Goal: Task Accomplishment & Management: Use online tool/utility

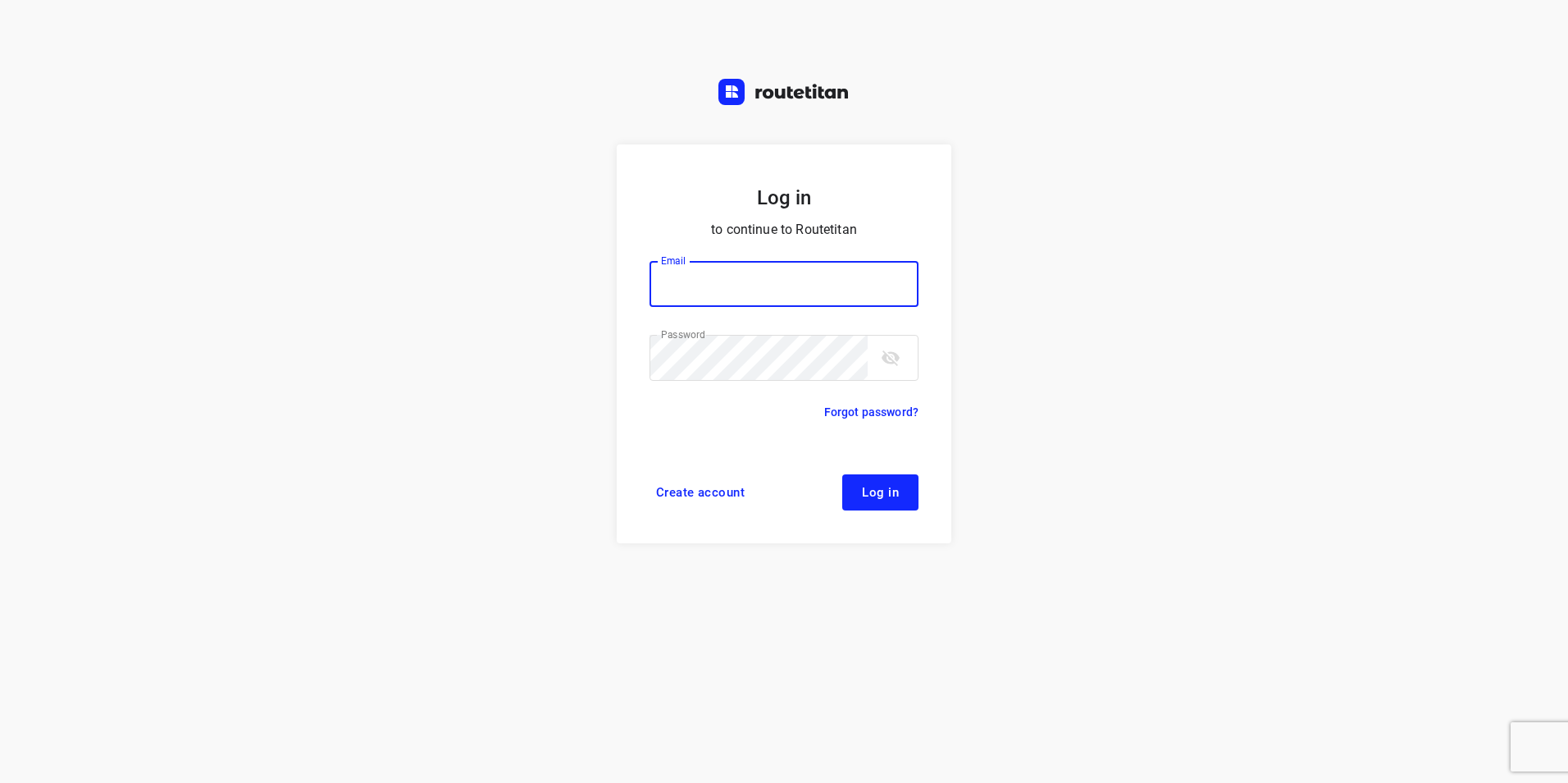
type input "plengtransport@hotmail.com"
click at [873, 481] on button "Log in" at bounding box center [880, 492] width 76 height 36
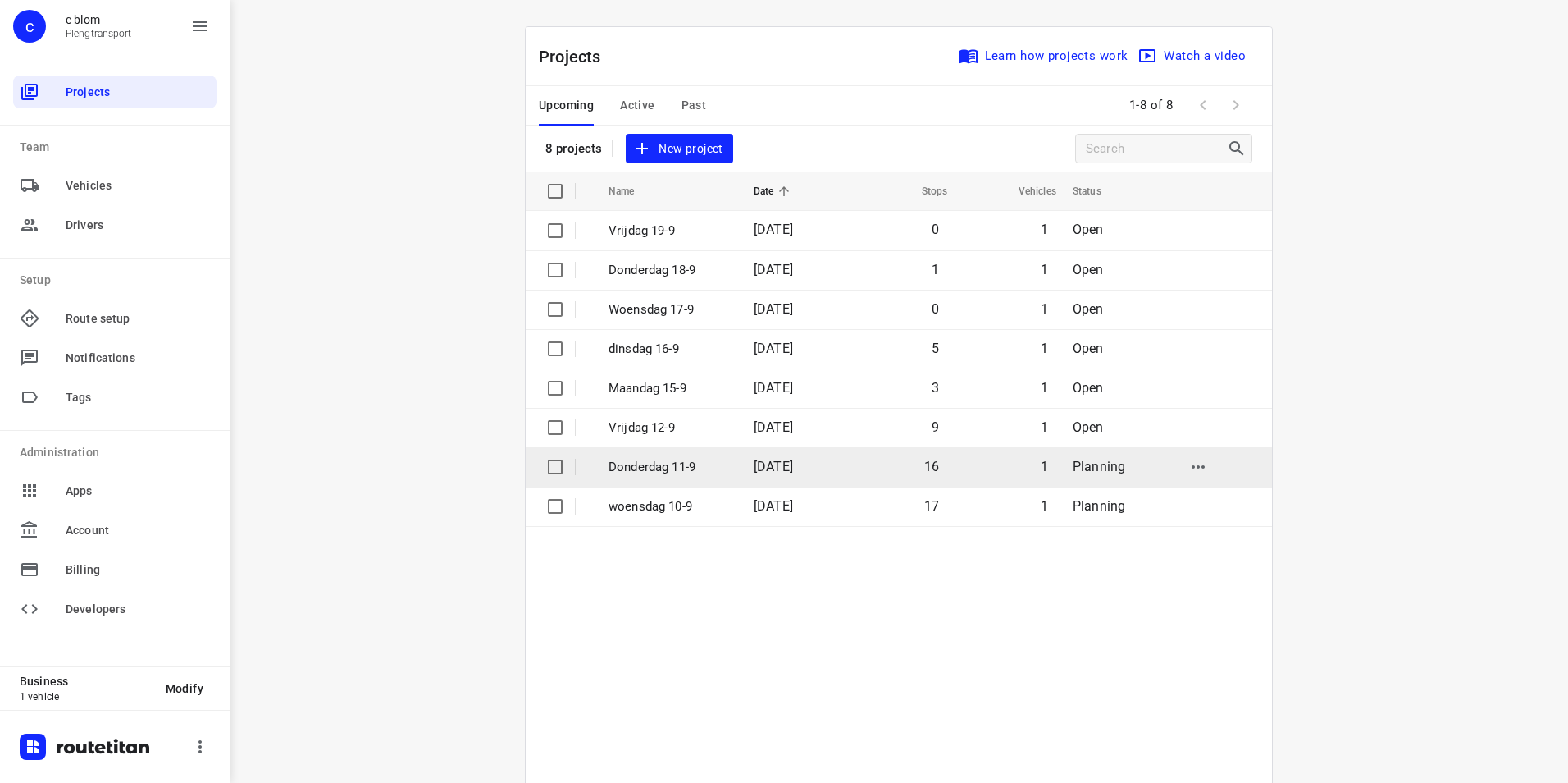
click at [793, 465] on span "[DATE]" at bounding box center [774, 466] width 39 height 16
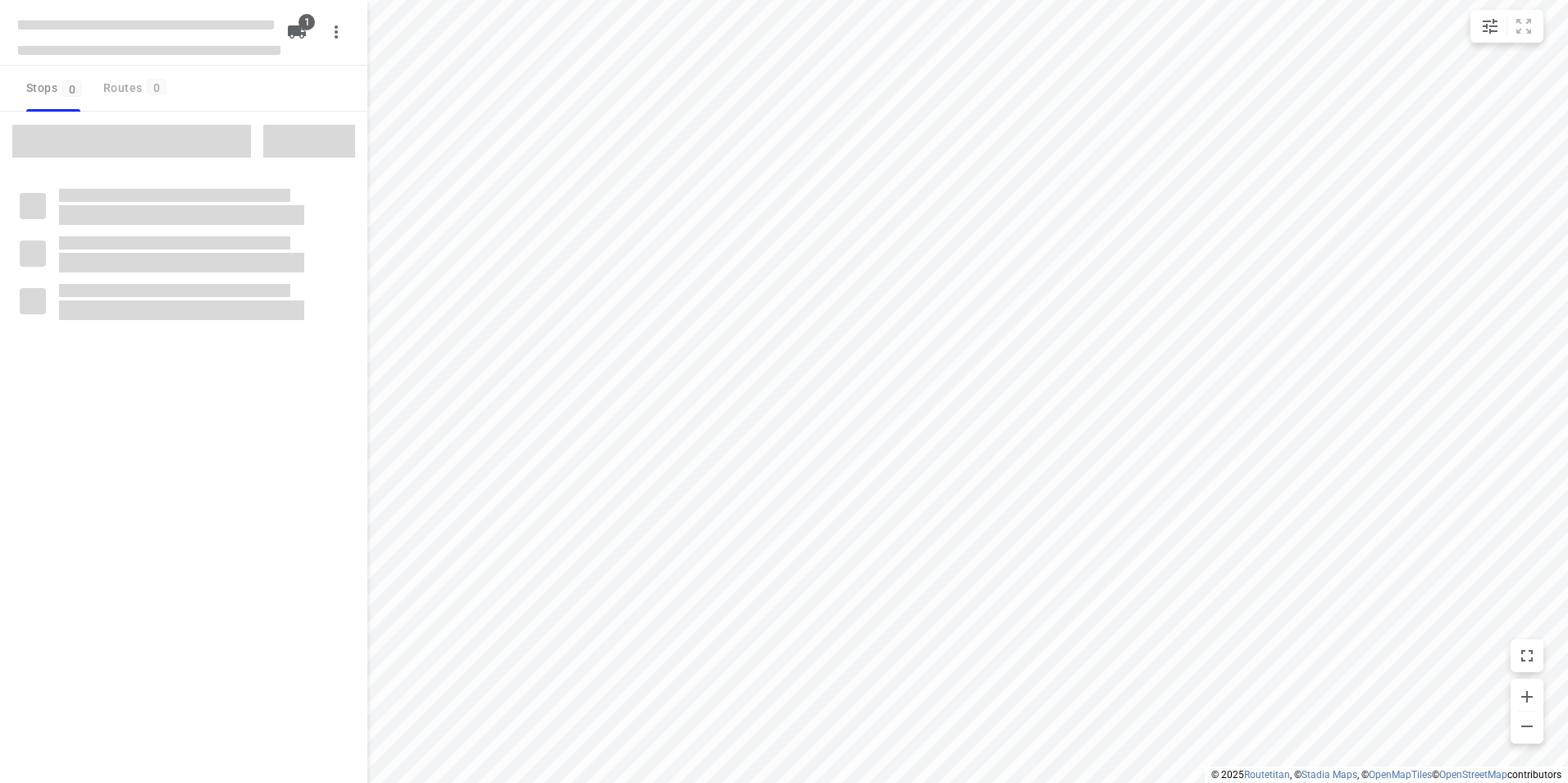
type input "distance"
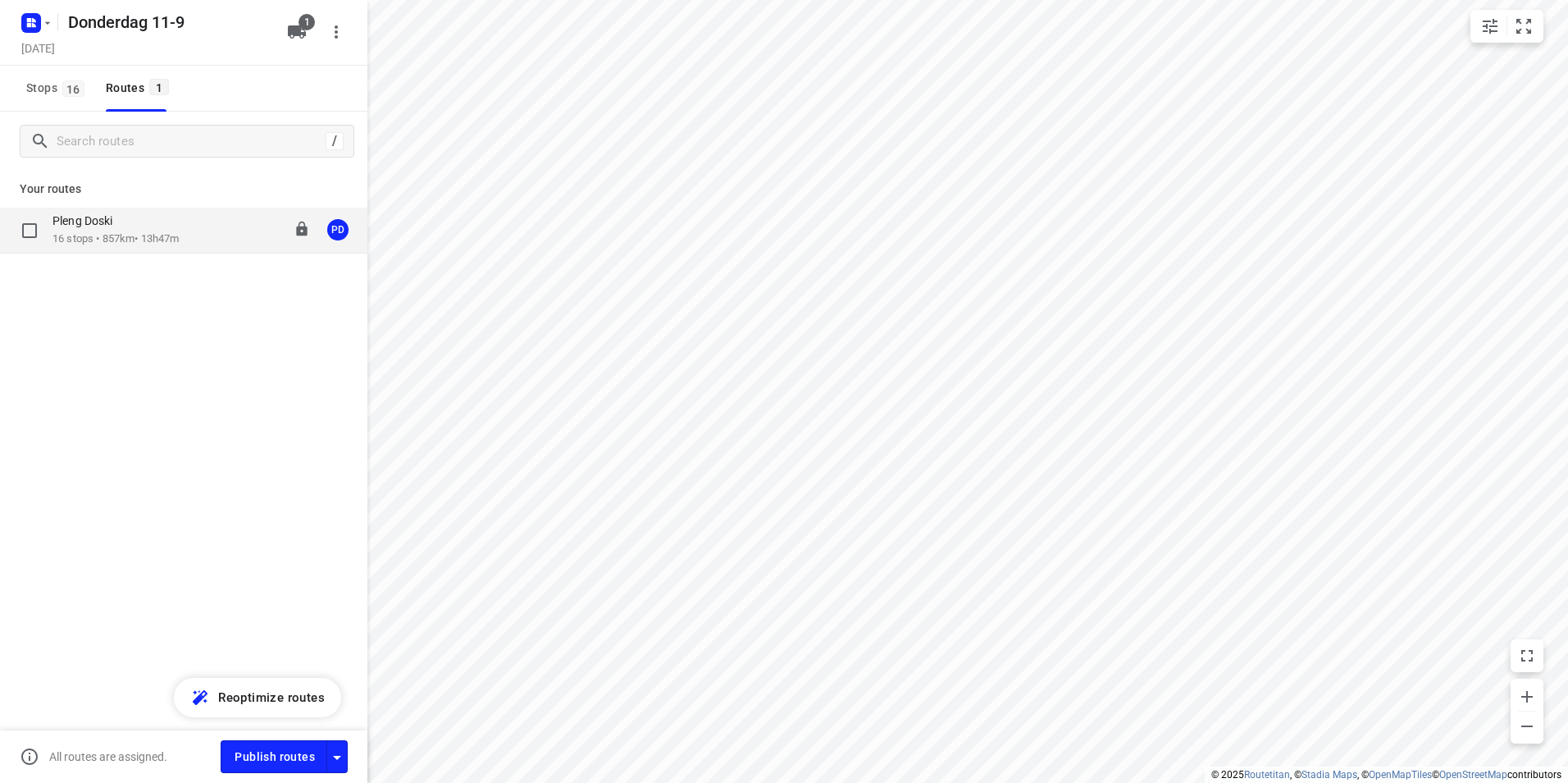
click at [219, 235] on div "Pleng Doski 16 stops • 857km • 13h47m 08:00-22:02 PD" at bounding box center [211, 230] width 315 height 33
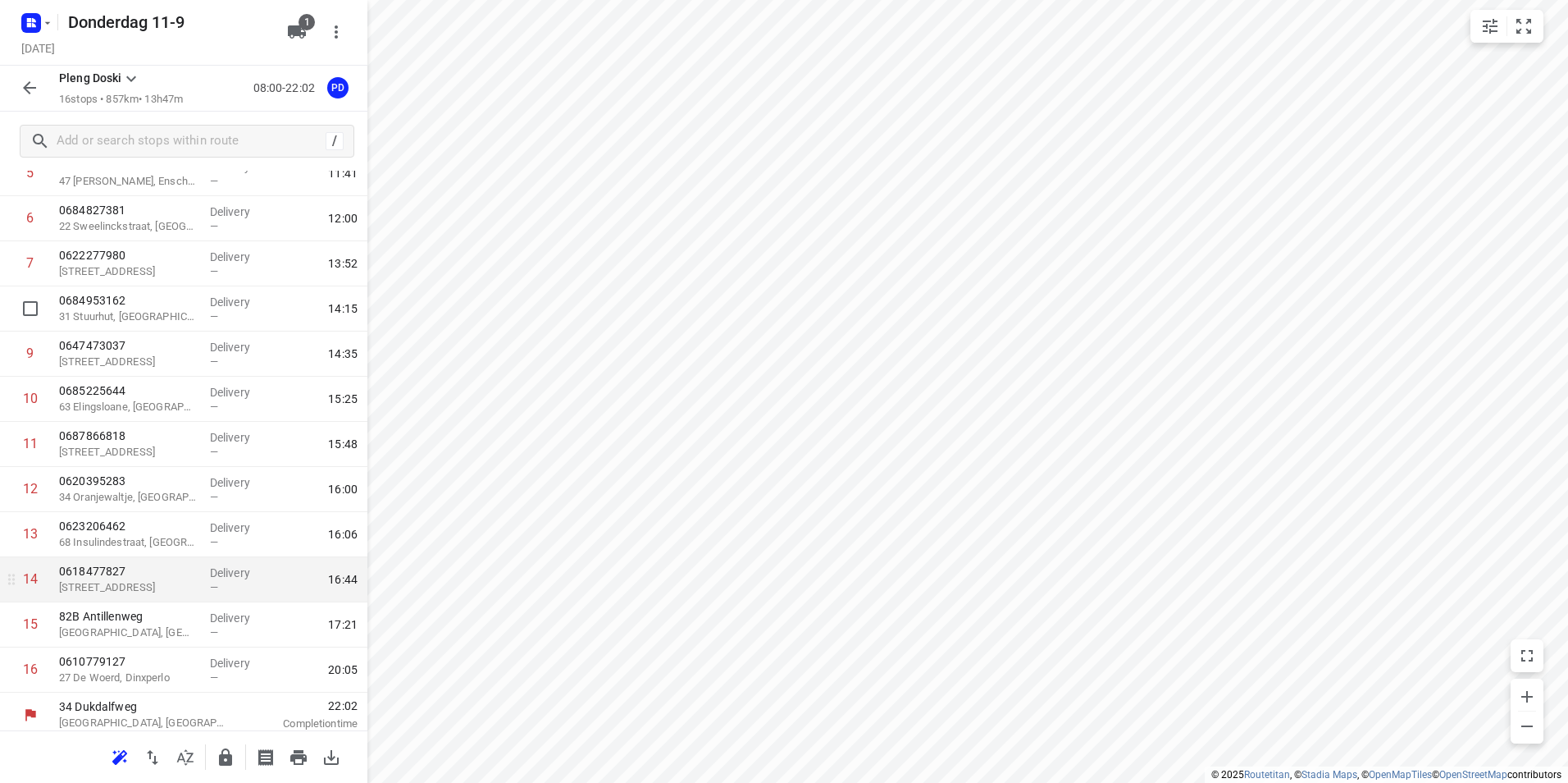
scroll to position [290, 0]
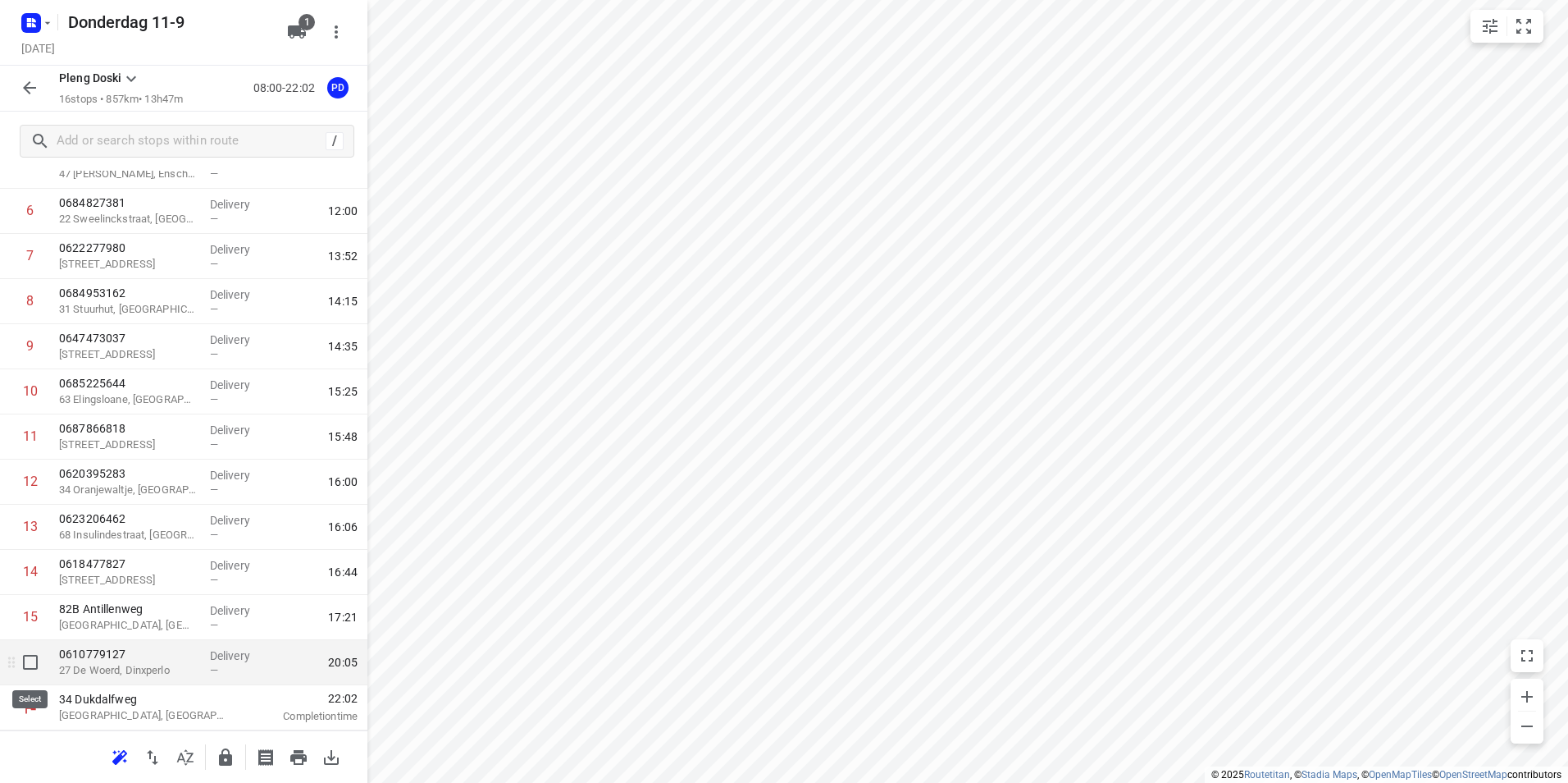
click at [32, 661] on input "checkbox" at bounding box center [29, 661] width 32 height 32
checkbox input "true"
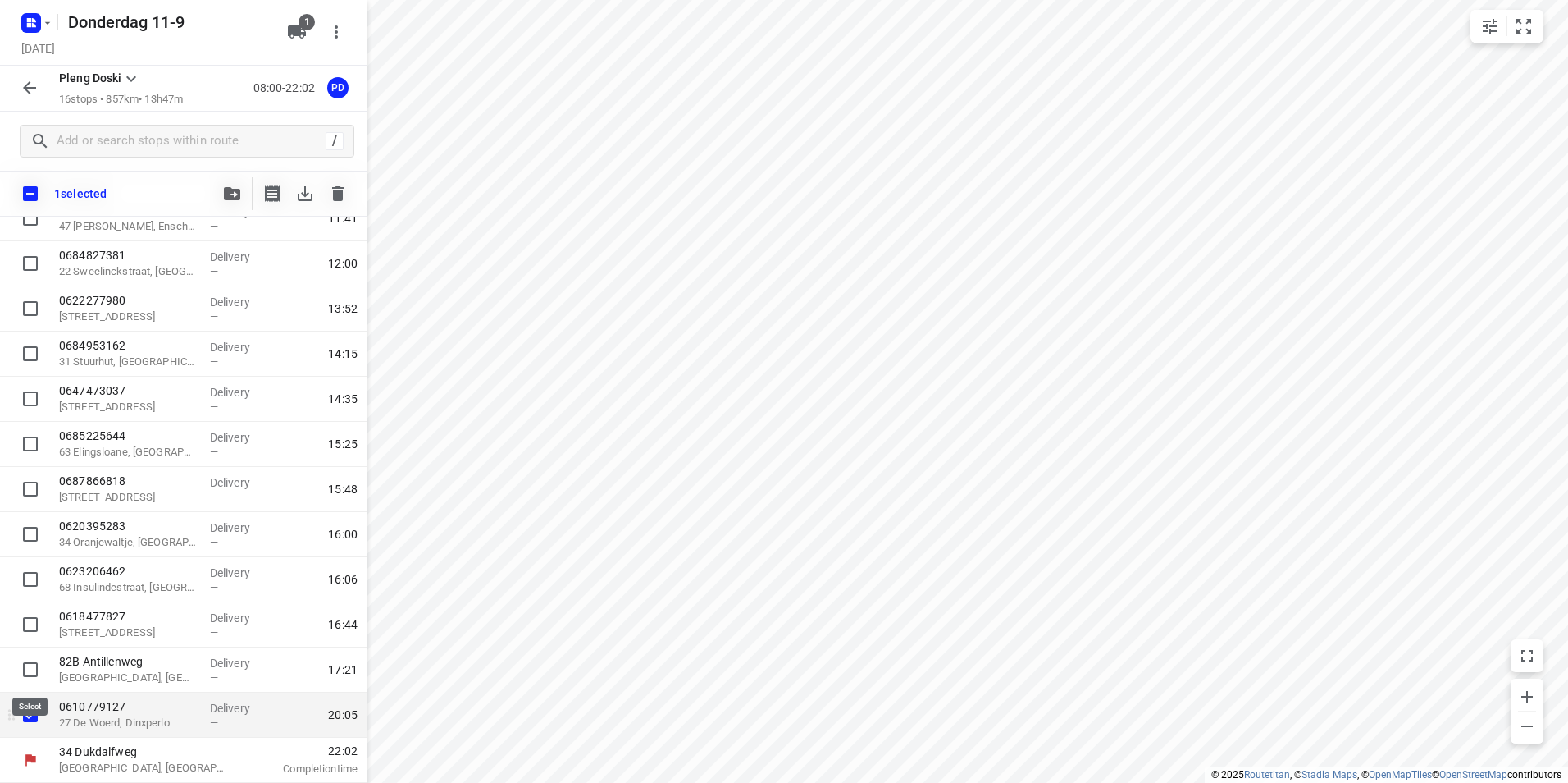
scroll to position [283, 0]
click at [331, 192] on icon "button" at bounding box center [338, 194] width 20 height 20
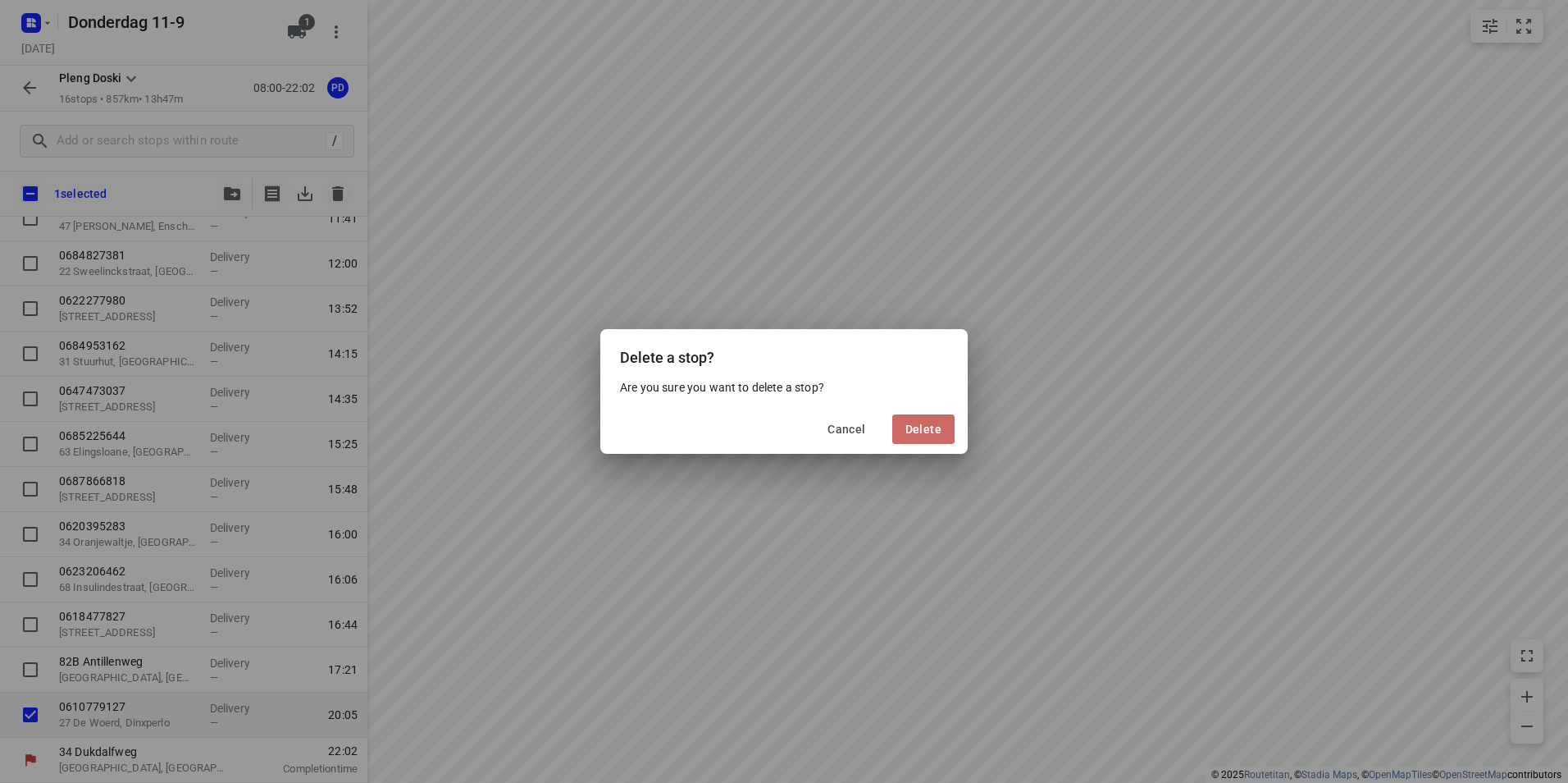
click at [936, 432] on span "Delete" at bounding box center [924, 428] width 36 height 13
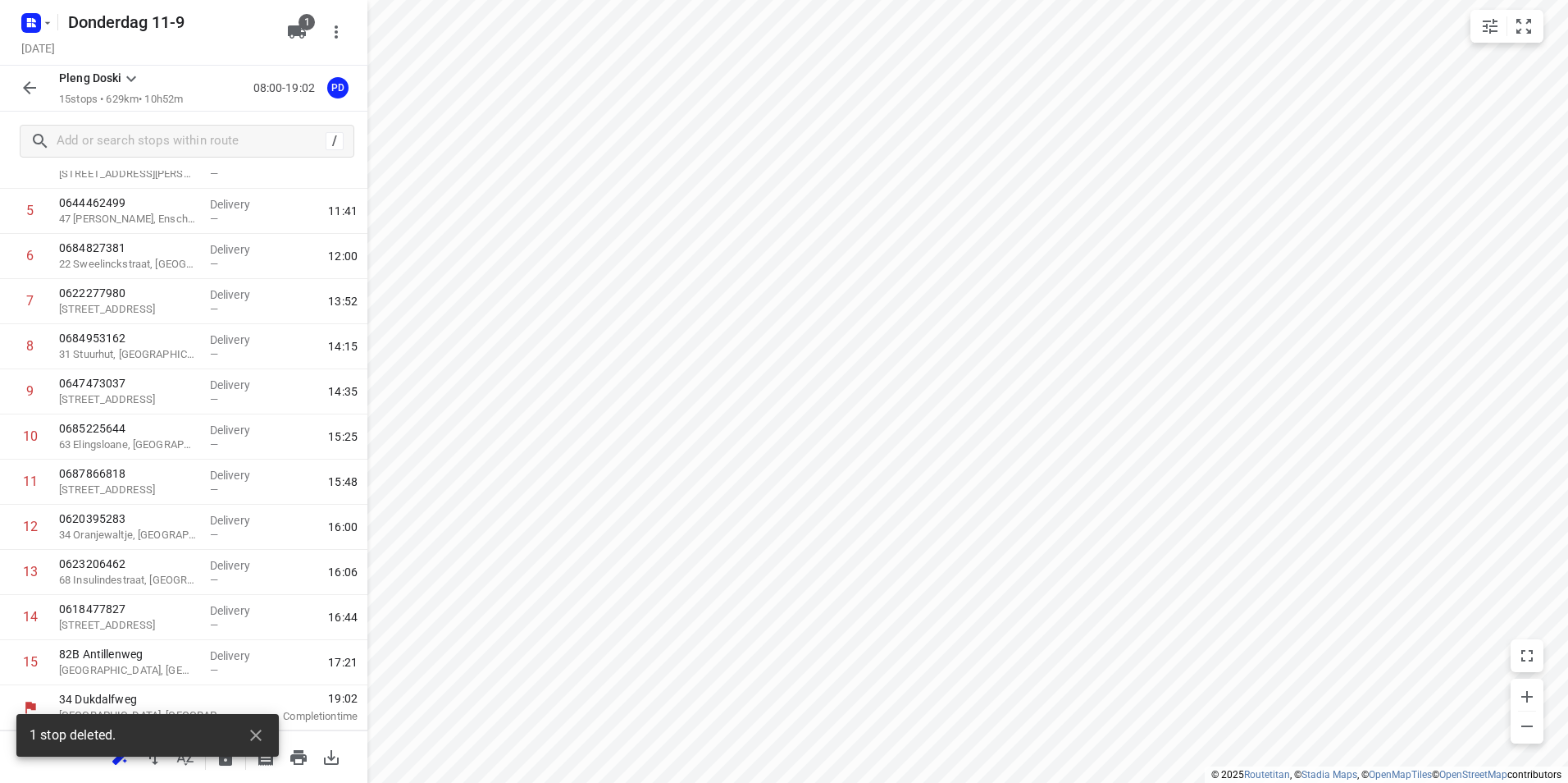
scroll to position [245, 0]
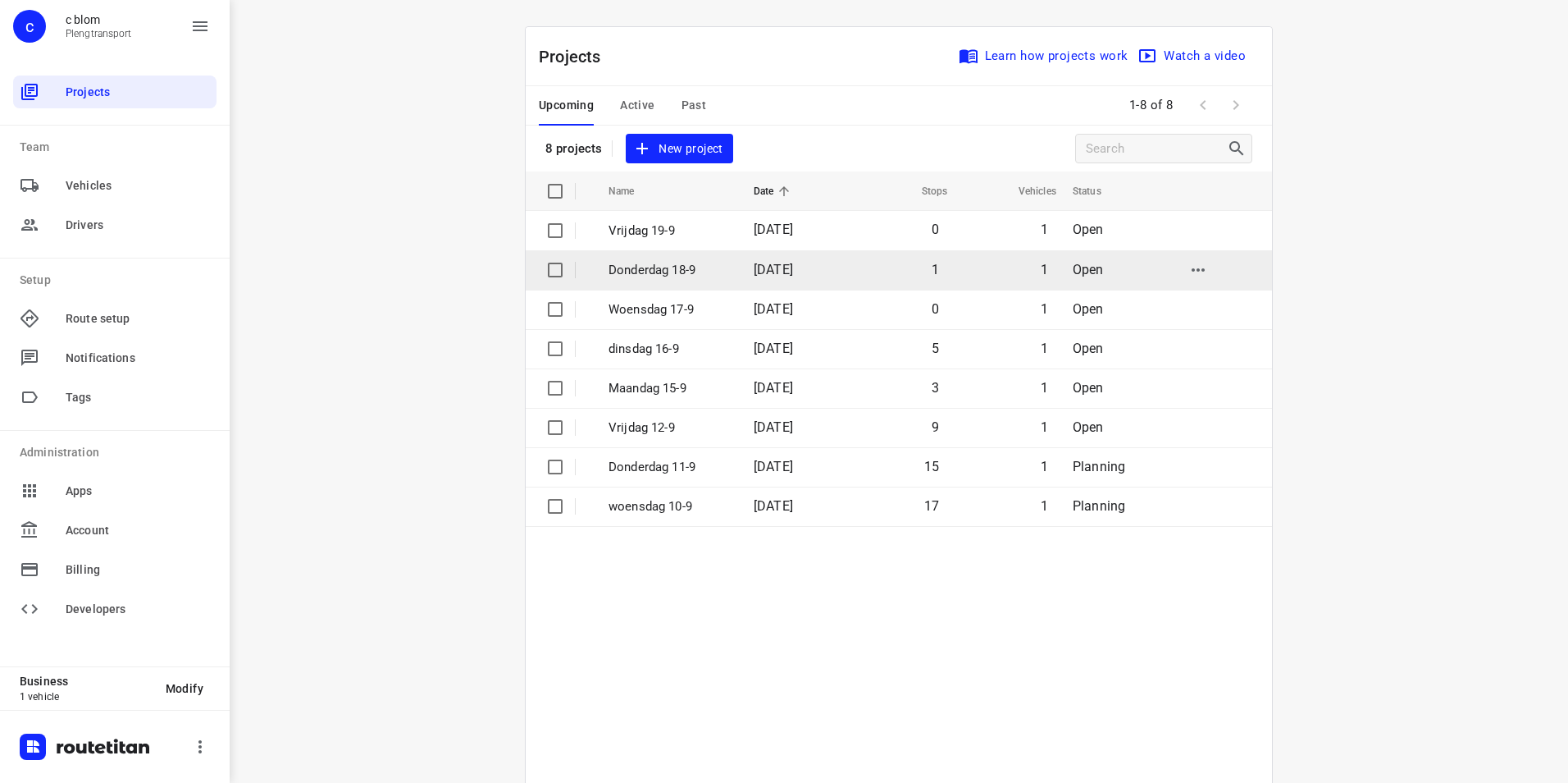
click at [740, 265] on td "[DATE]" at bounding box center [792, 269] width 105 height 39
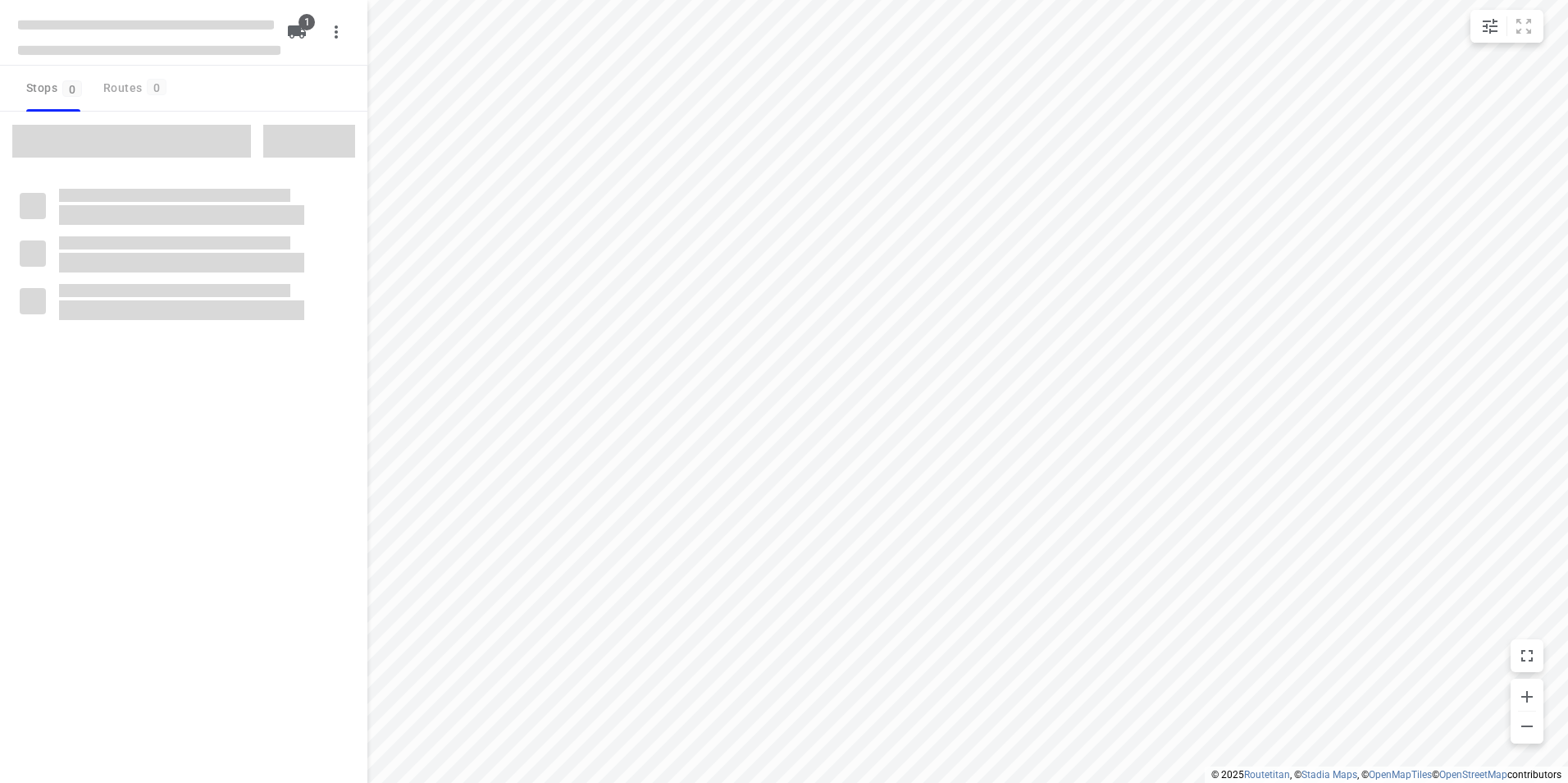
type input "distance"
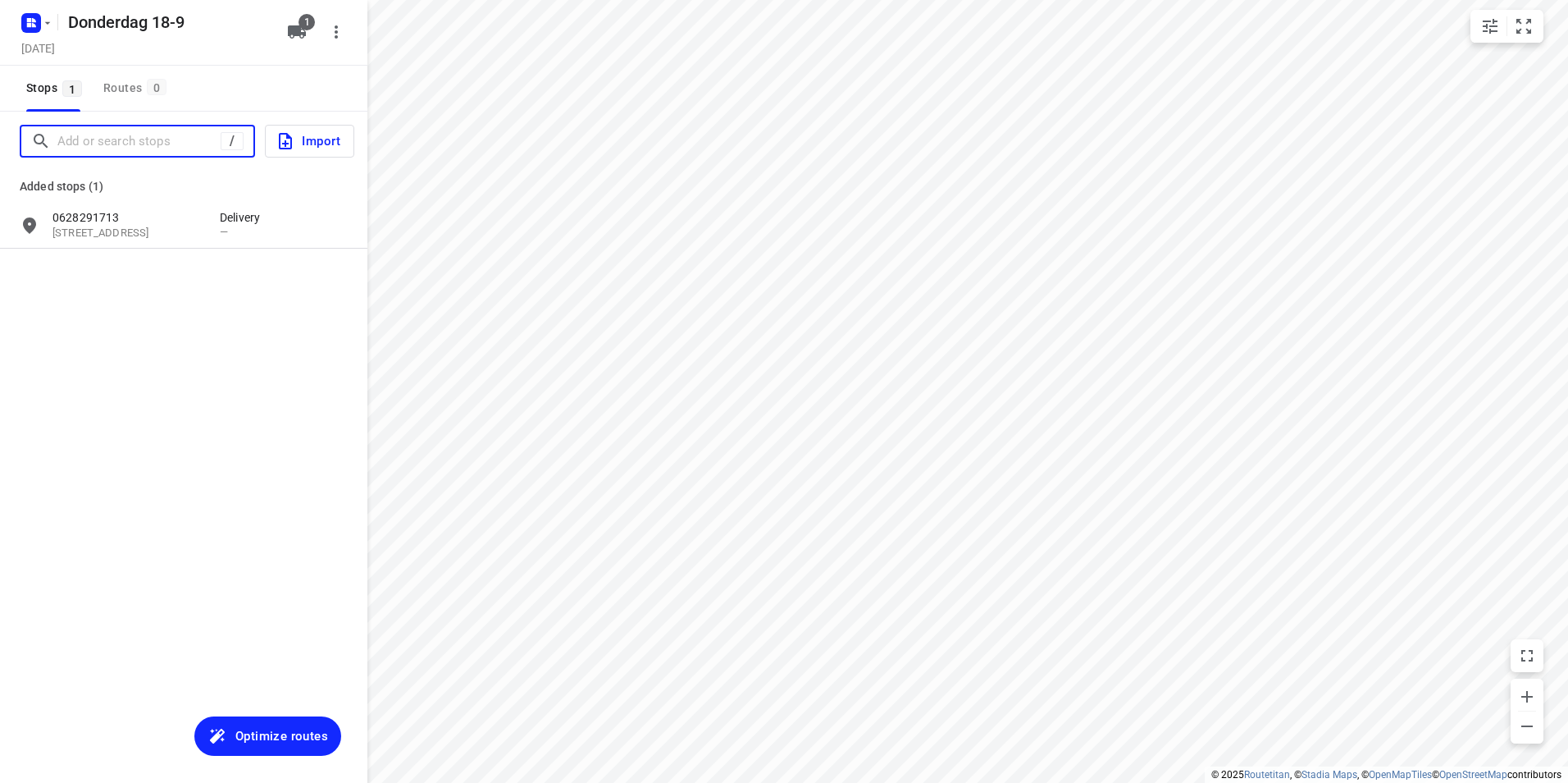
click at [144, 143] on input "Add or search stops" at bounding box center [139, 141] width 164 height 25
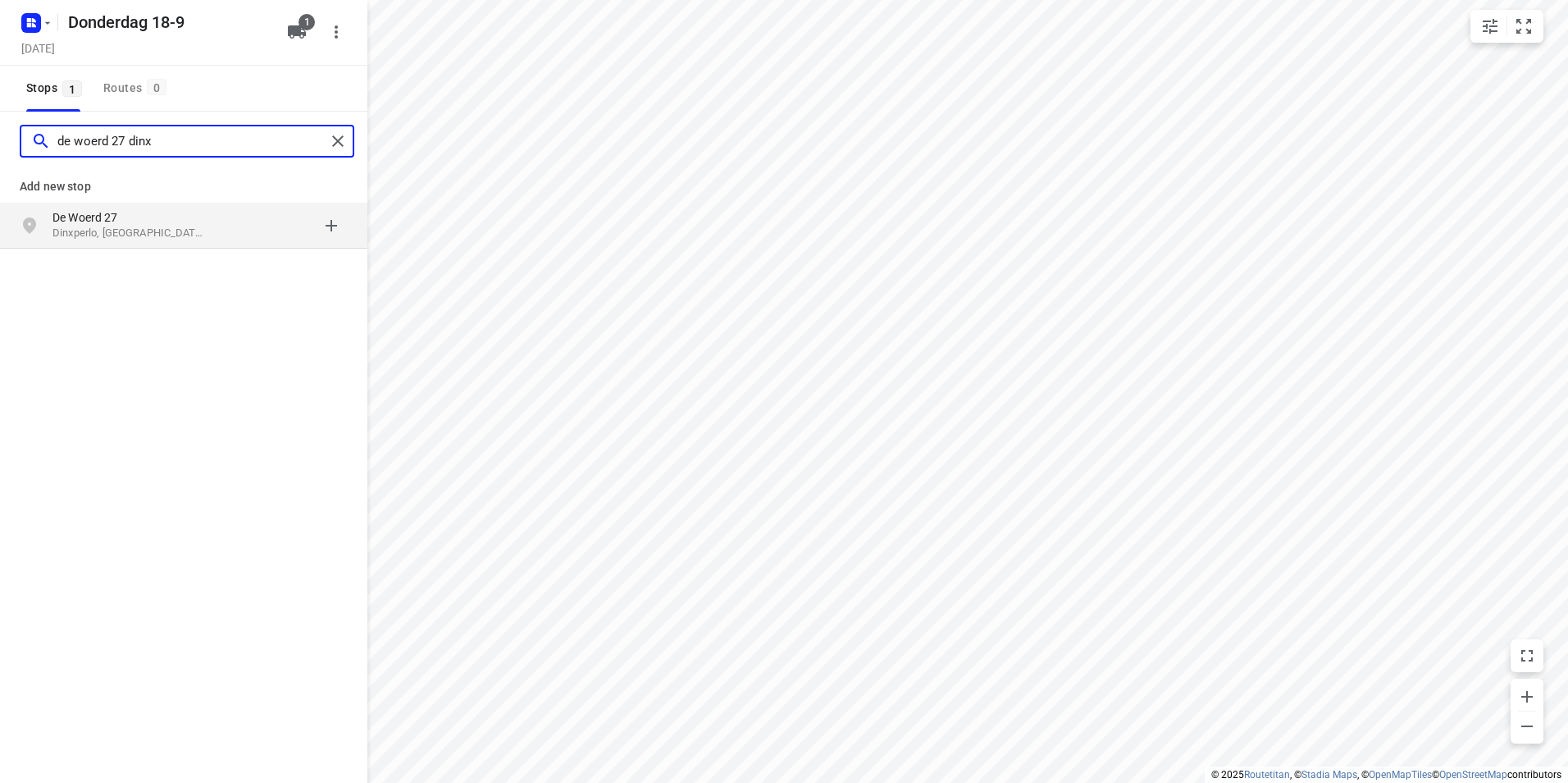
type input "de woerd 27 dinx"
click at [153, 231] on p "Dinxperlo, [GEOGRAPHIC_DATA]" at bounding box center [128, 233] width 151 height 16
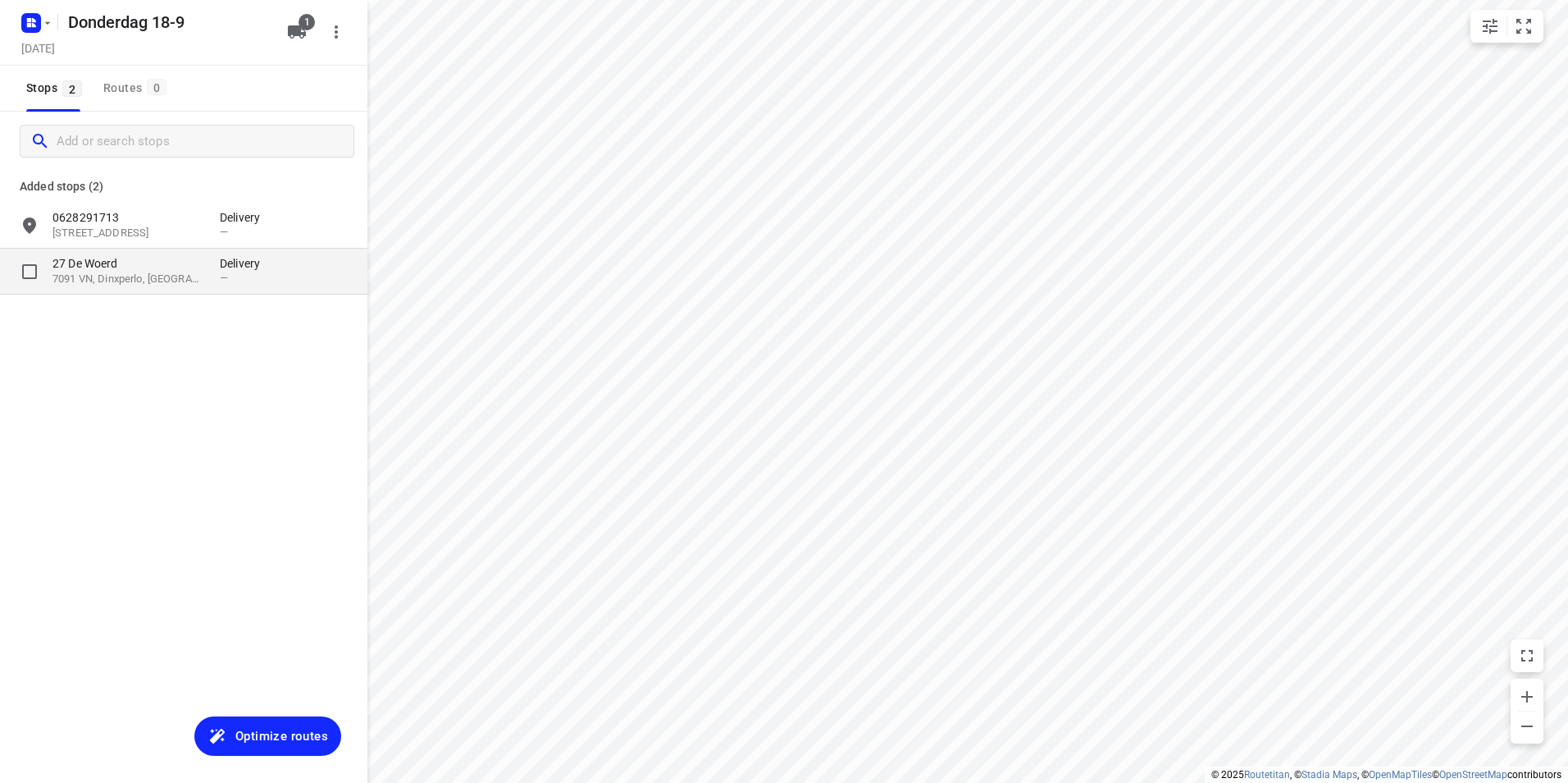
click at [166, 270] on p "27 De Woerd" at bounding box center [128, 263] width 151 height 17
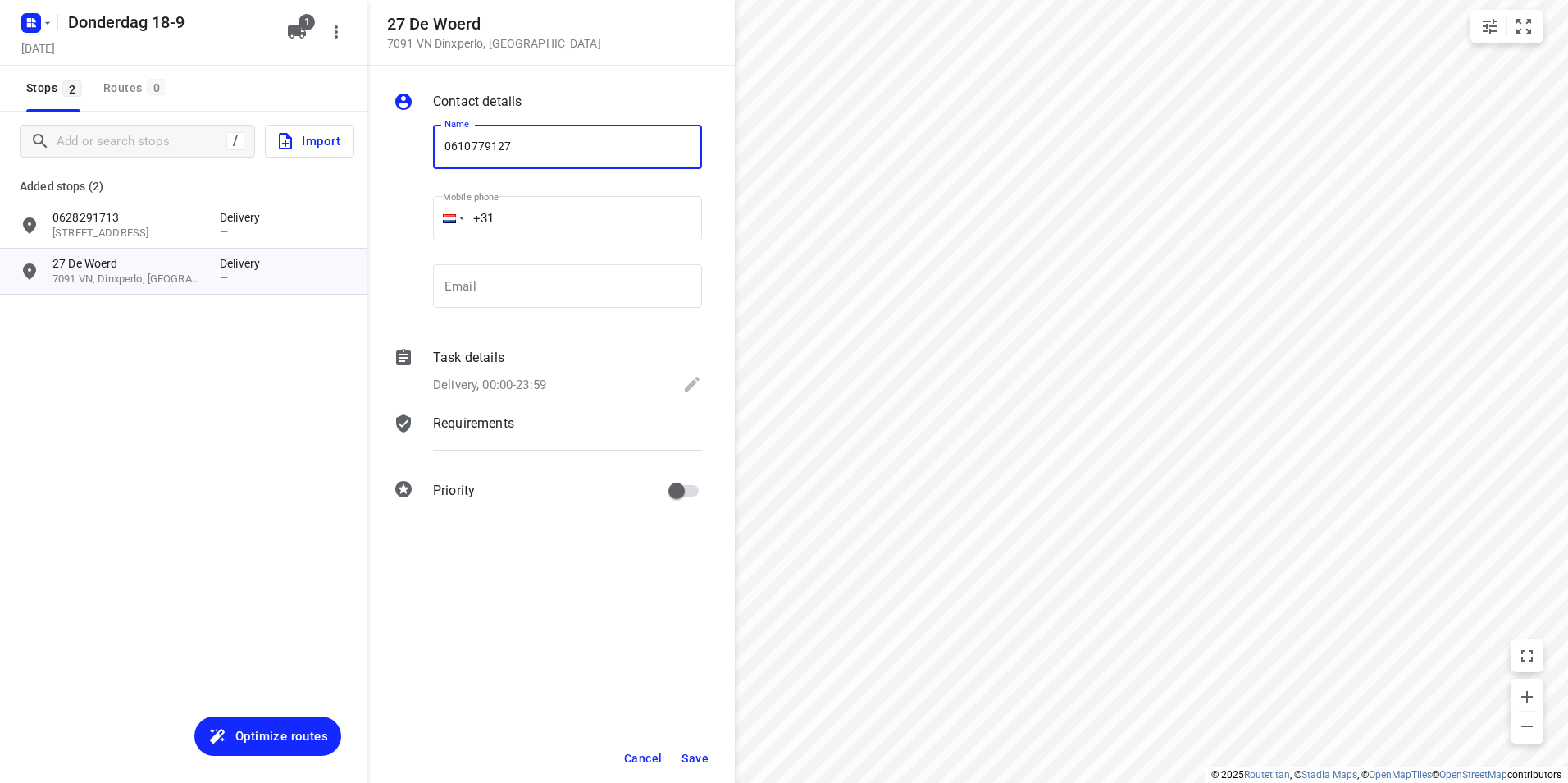
type input "0610779127"
click at [713, 756] on button "Save" at bounding box center [694, 759] width 40 height 29
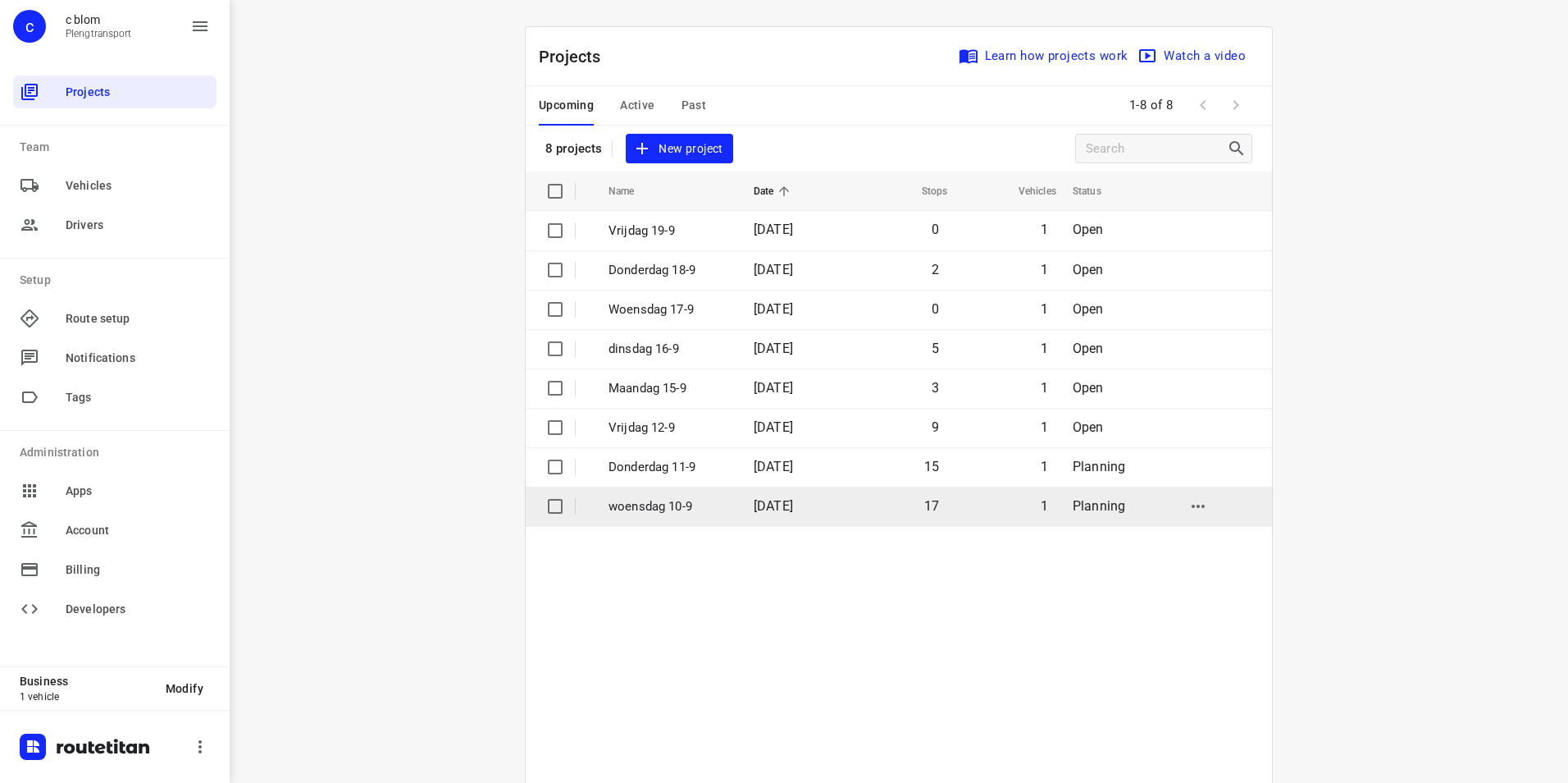
click at [719, 508] on p "woensdag 10-9" at bounding box center [668, 506] width 120 height 19
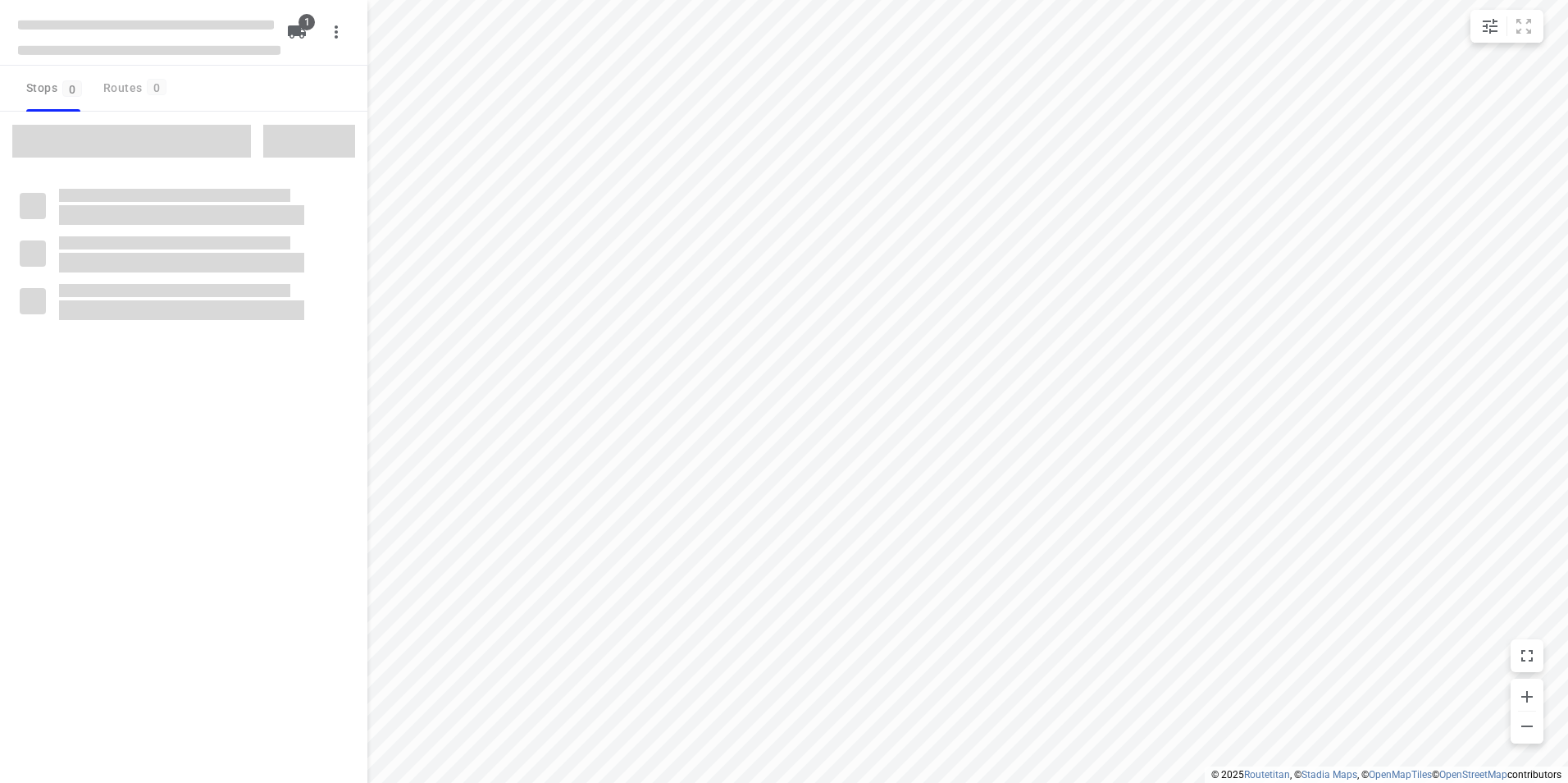
type input "distance"
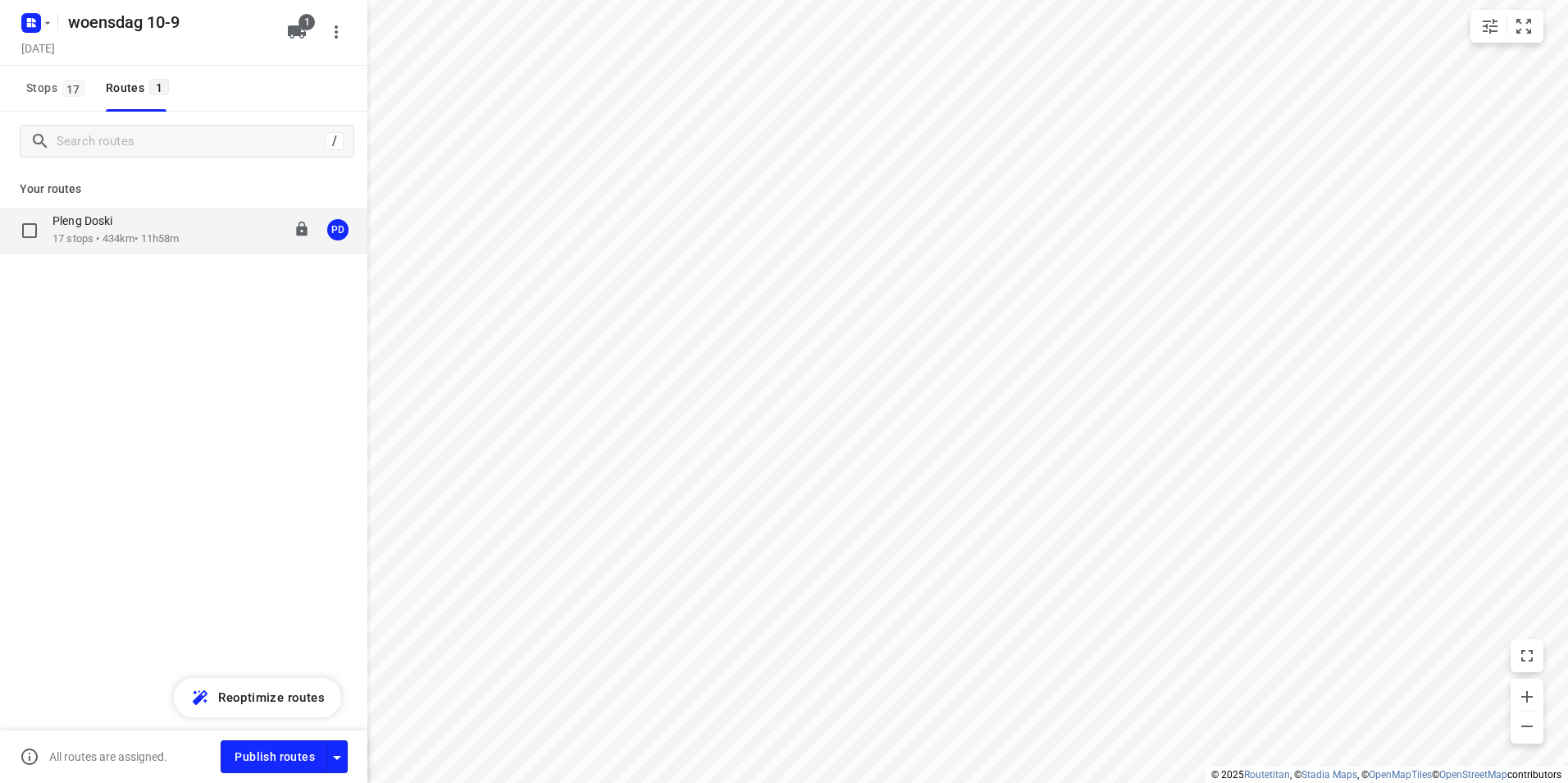
click at [139, 224] on div "Pleng Doski" at bounding box center [116, 222] width 126 height 18
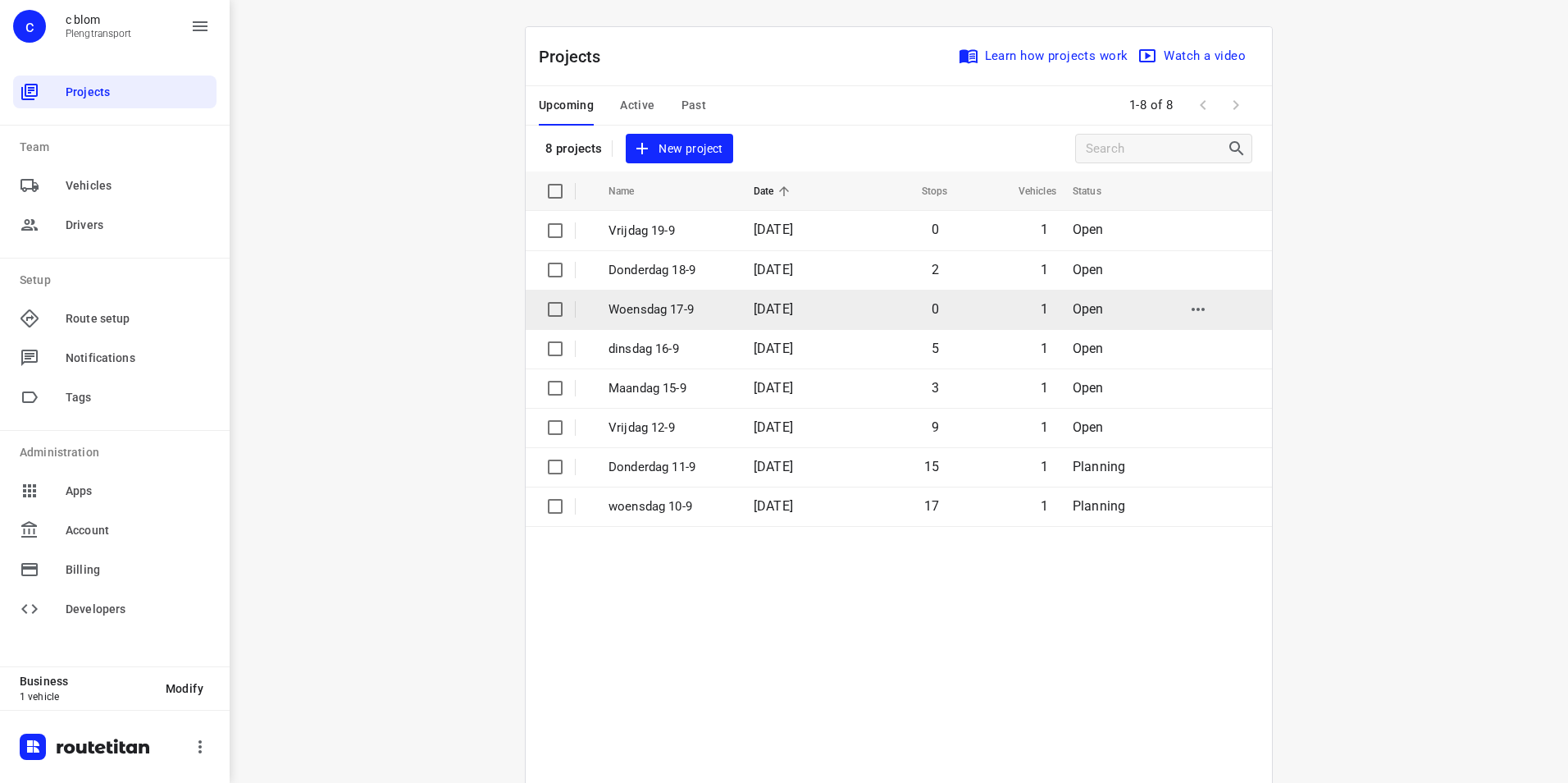
click at [685, 306] on p "Woensdag 17-9" at bounding box center [668, 310] width 120 height 19
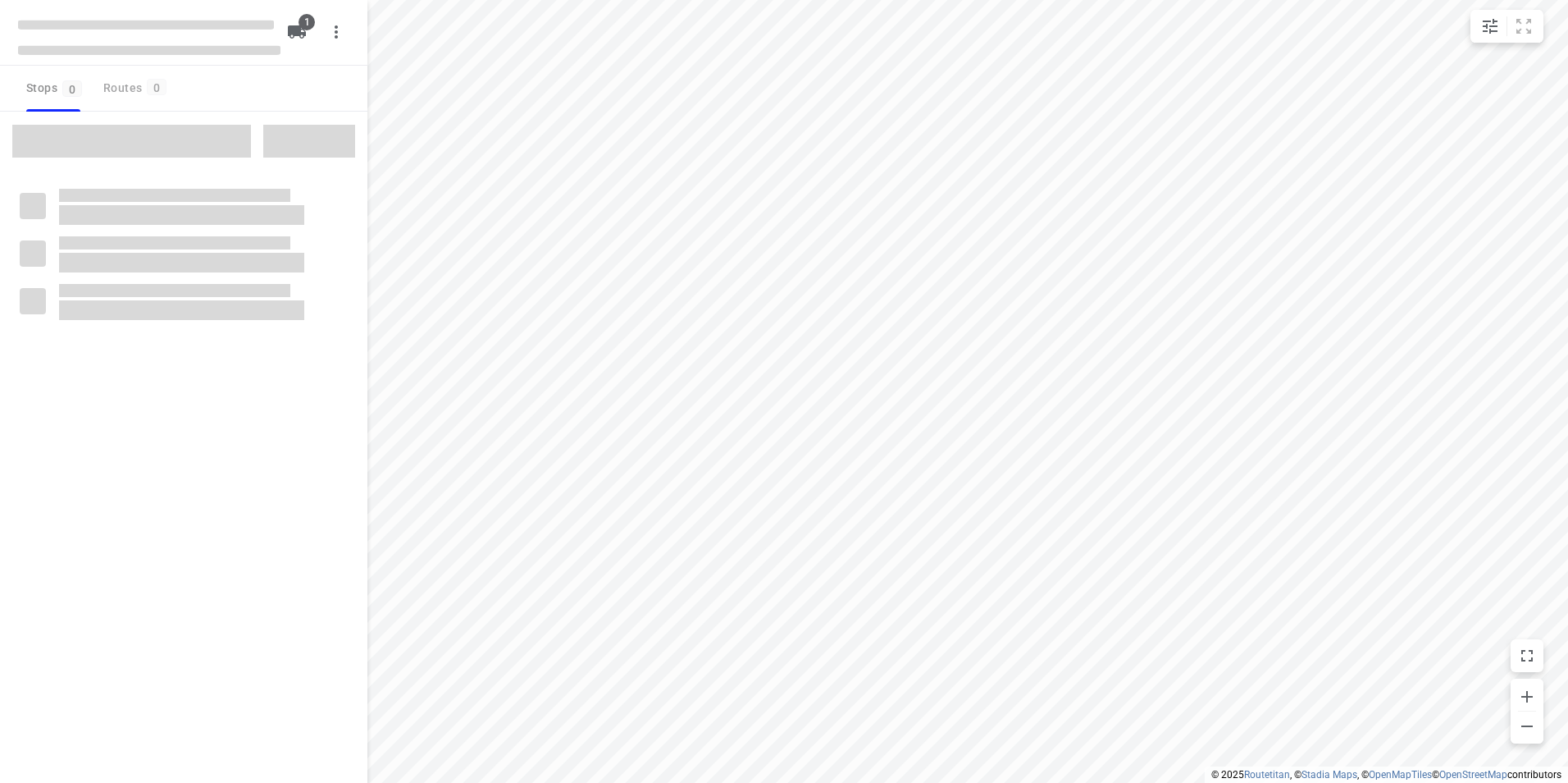
type input "distance"
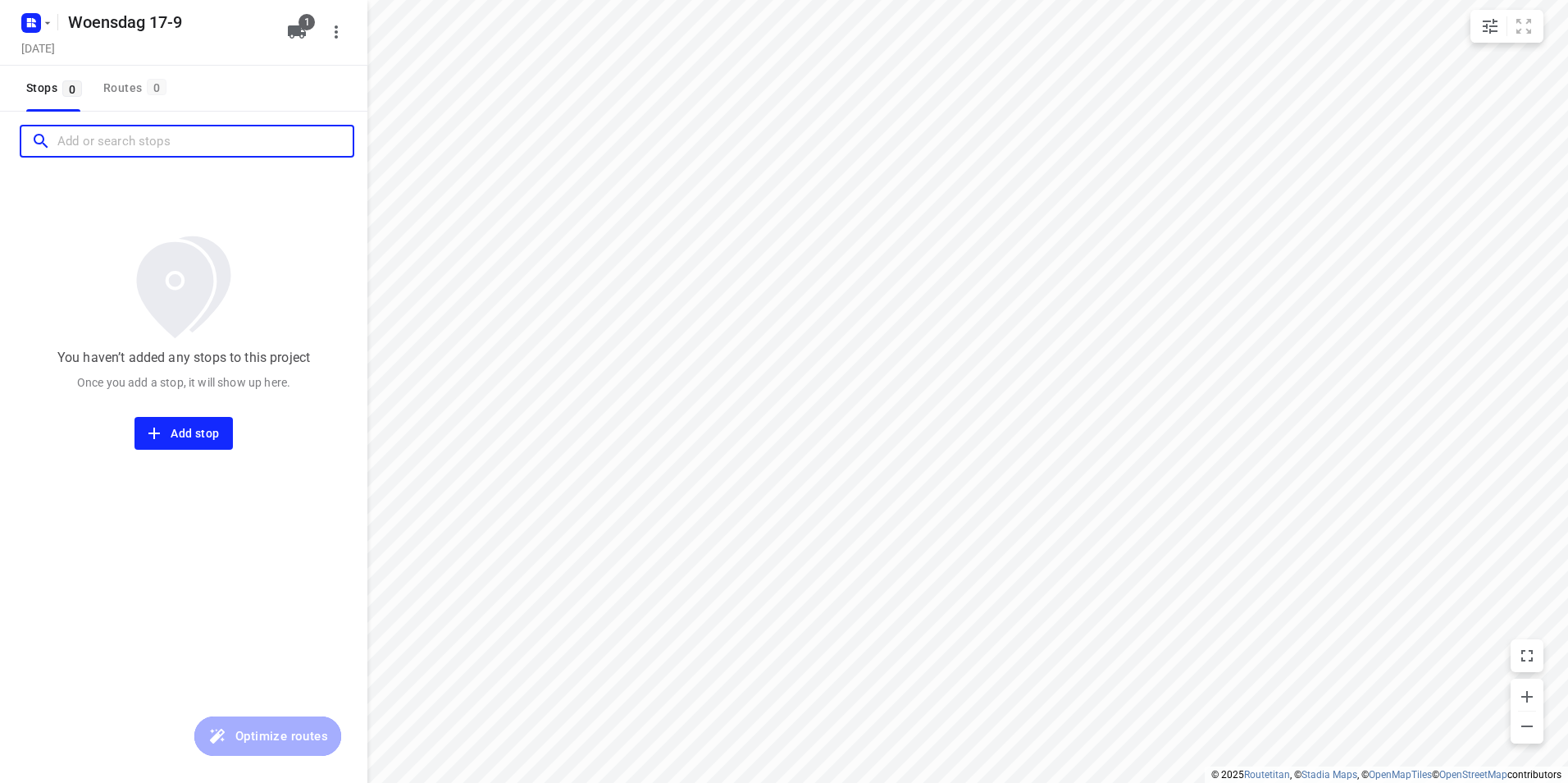
click at [149, 139] on input "Add or search stops" at bounding box center [205, 141] width 295 height 25
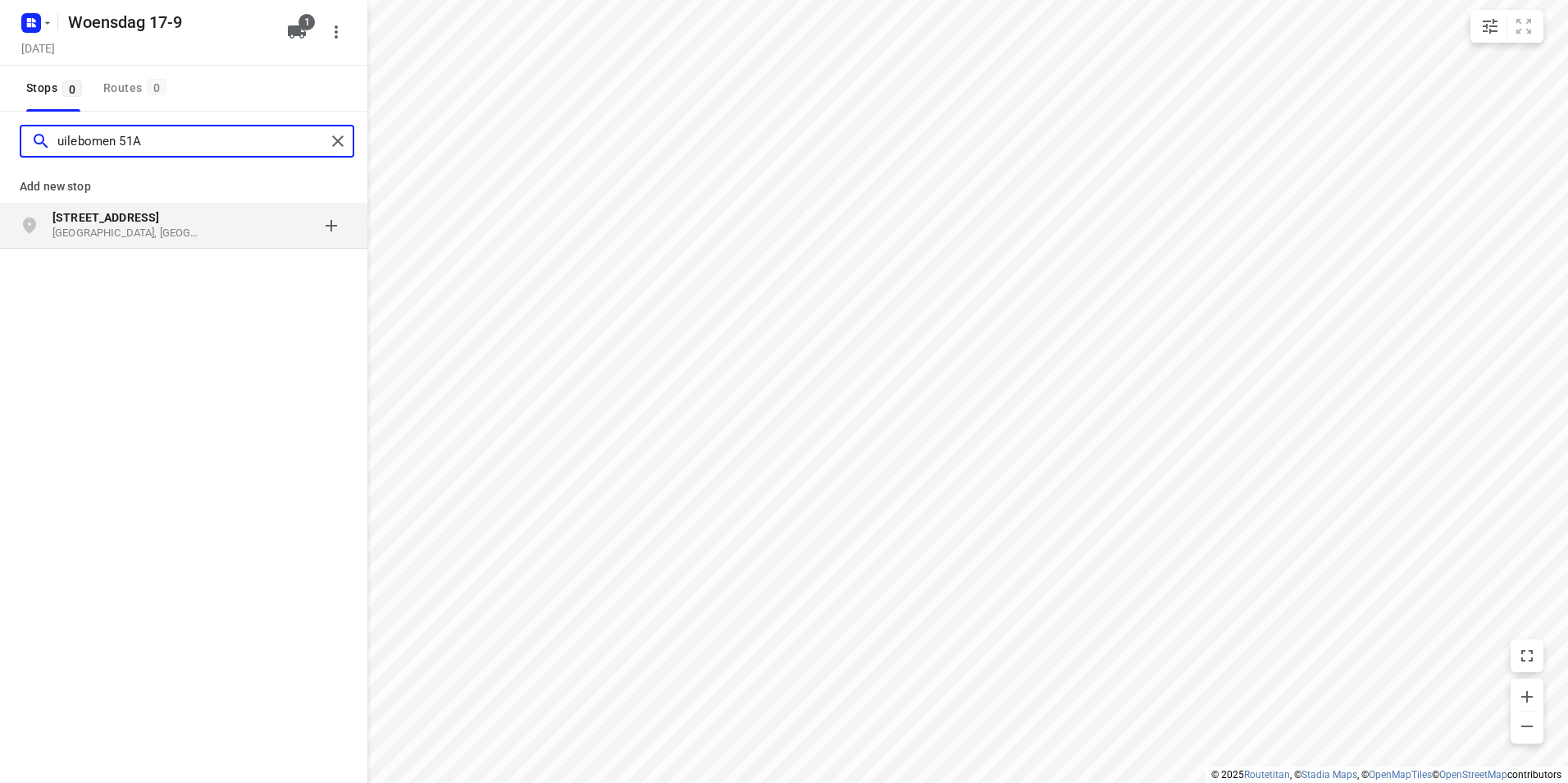
type input "uilebomen 51A"
click at [243, 217] on div "grid" at bounding box center [283, 225] width 128 height 32
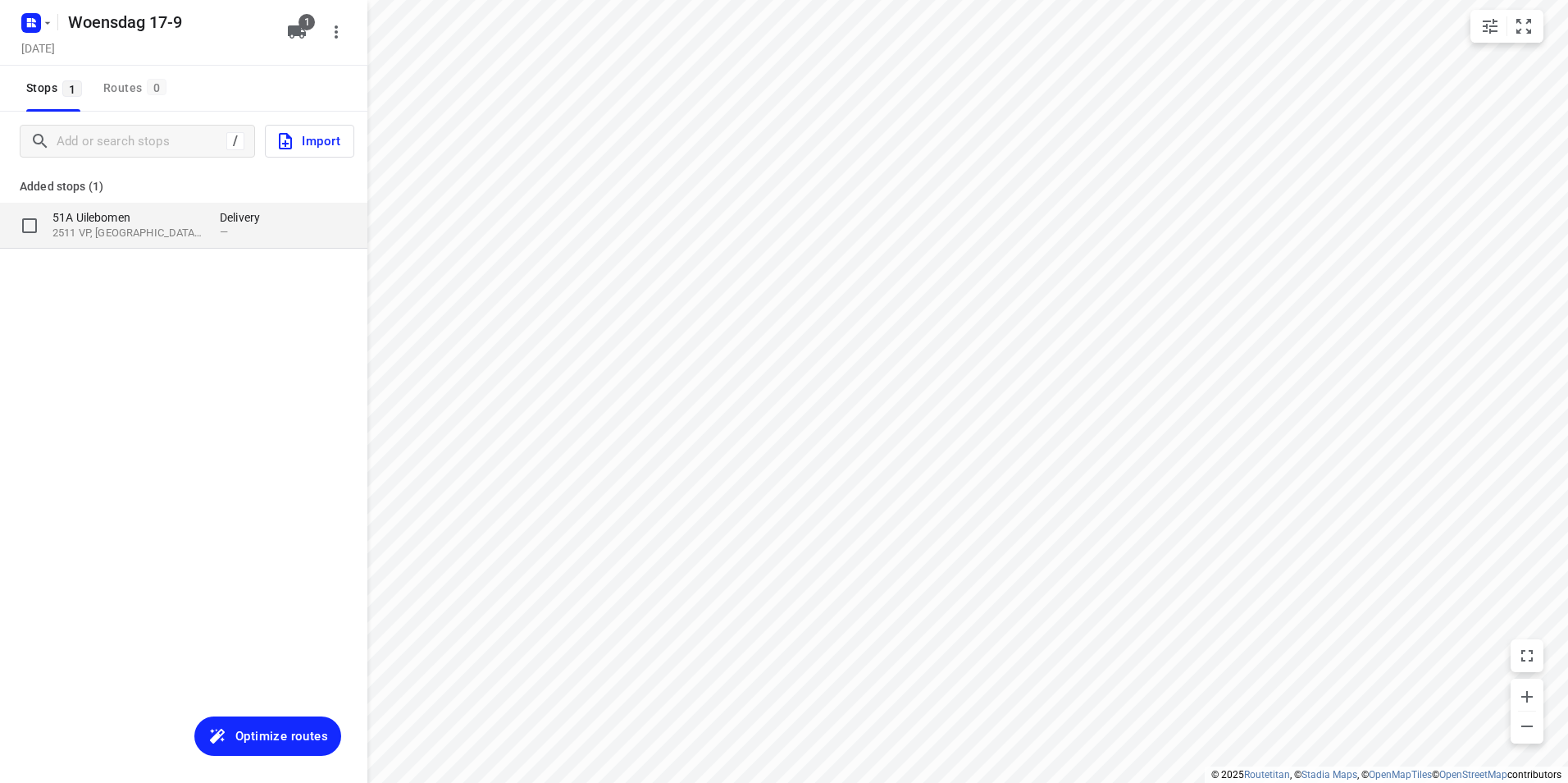
click at [148, 220] on p "51A Uilebomen" at bounding box center [128, 218] width 151 height 17
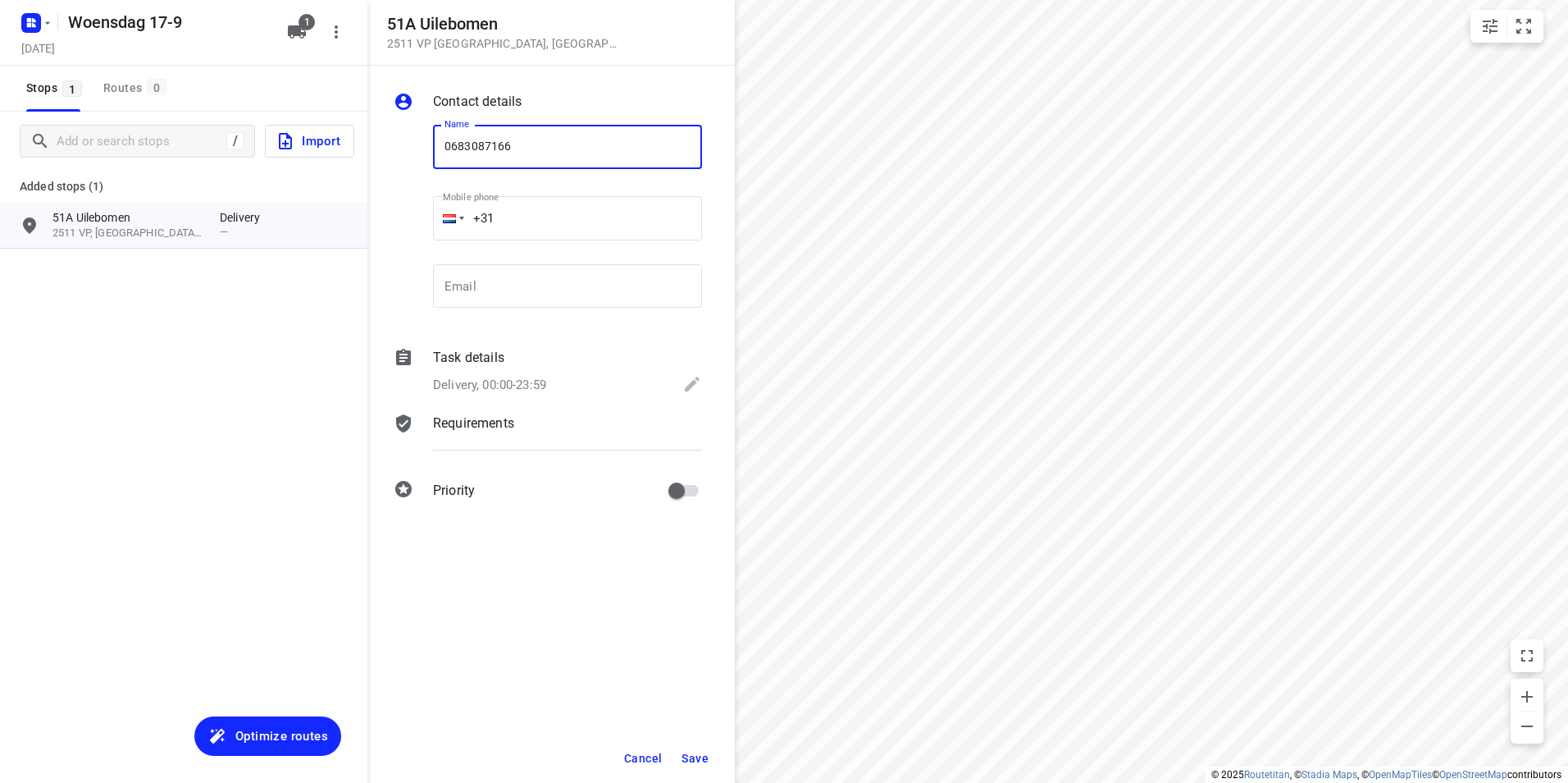
type input "0683087166"
click at [693, 758] on span "Save" at bounding box center [695, 758] width 27 height 13
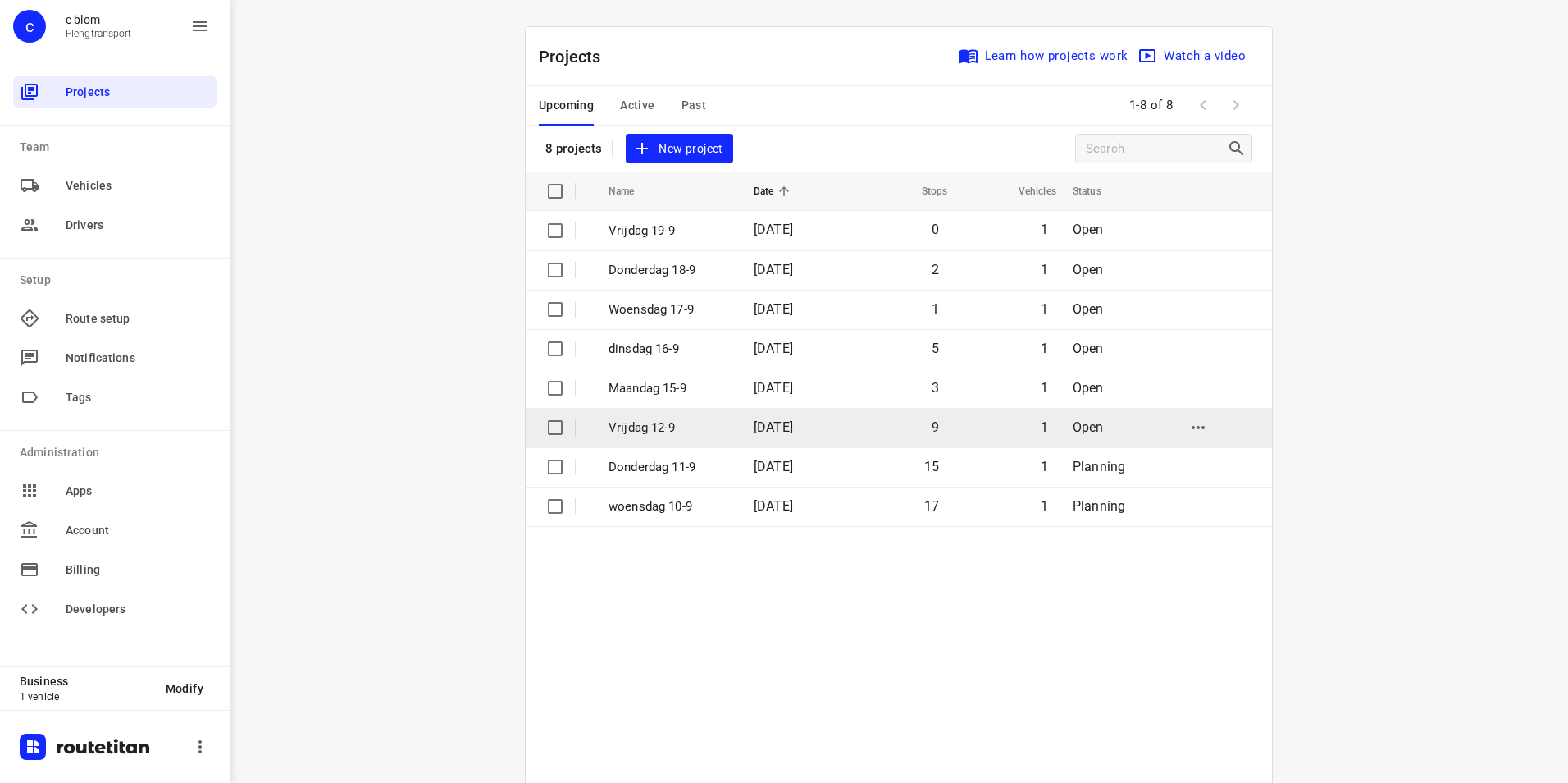
click at [670, 421] on p "Vrijdag 12-9" at bounding box center [668, 427] width 120 height 19
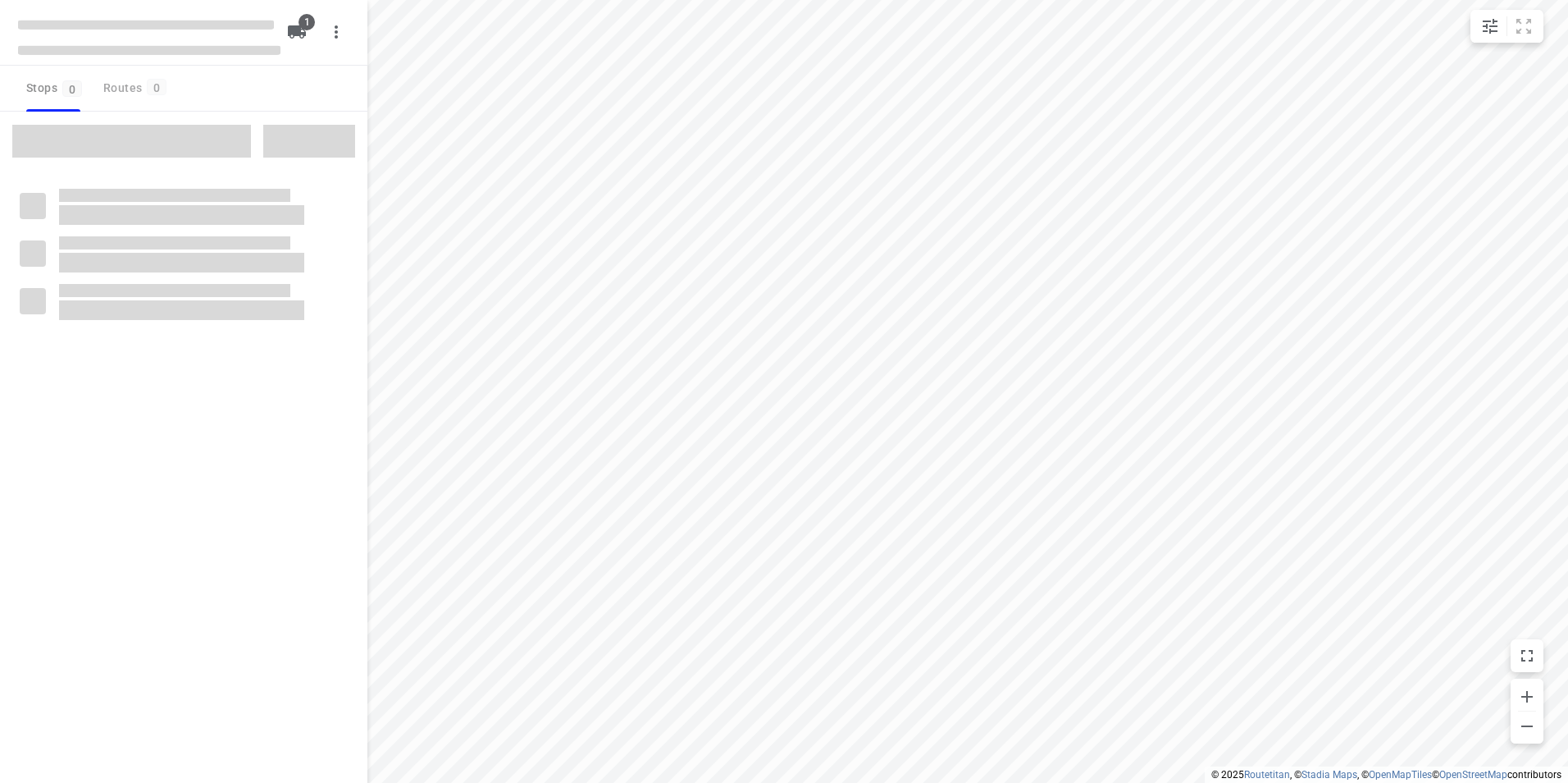
type input "distance"
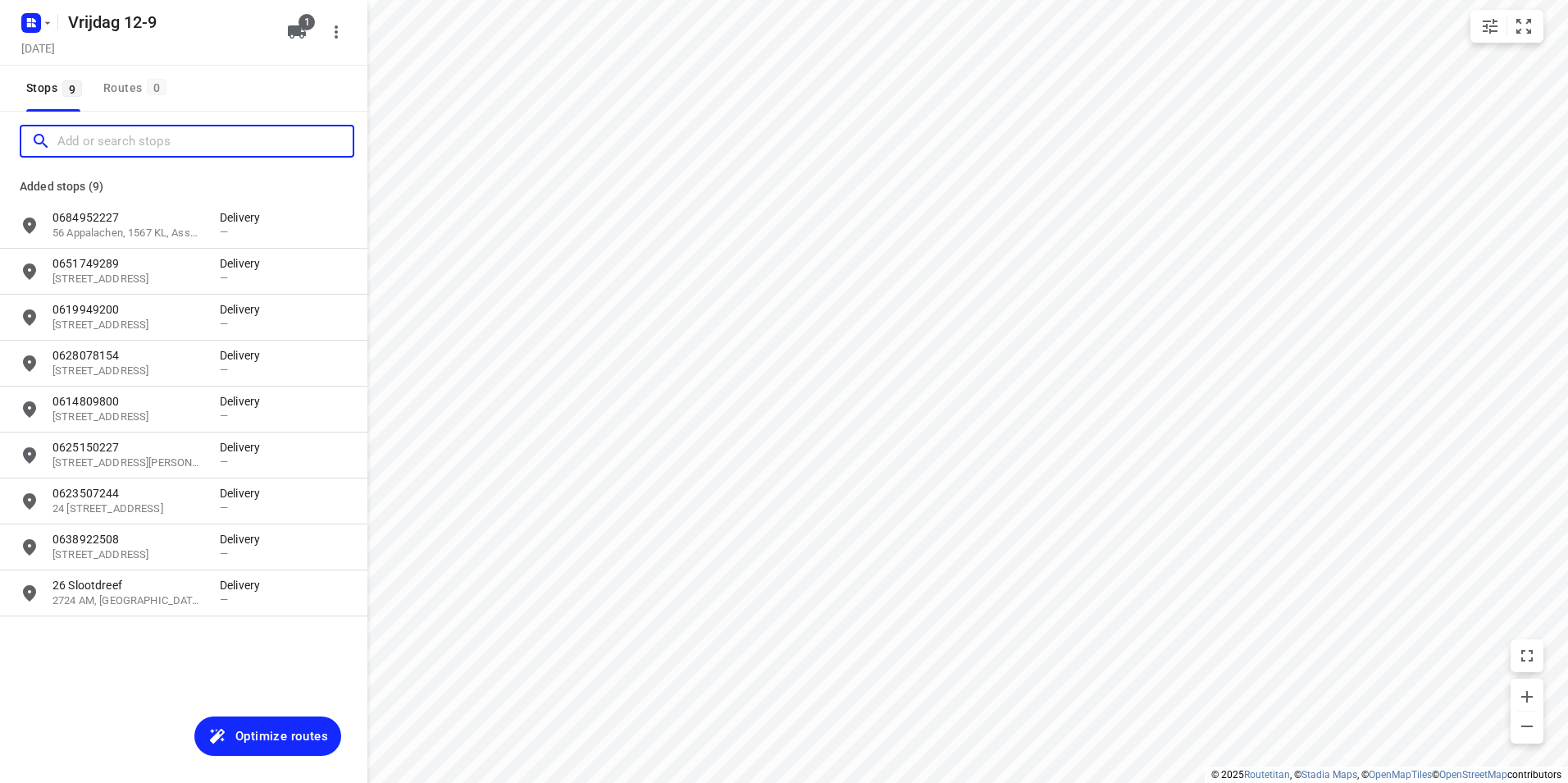
click at [123, 146] on input "Add or search stops" at bounding box center [205, 141] width 295 height 25
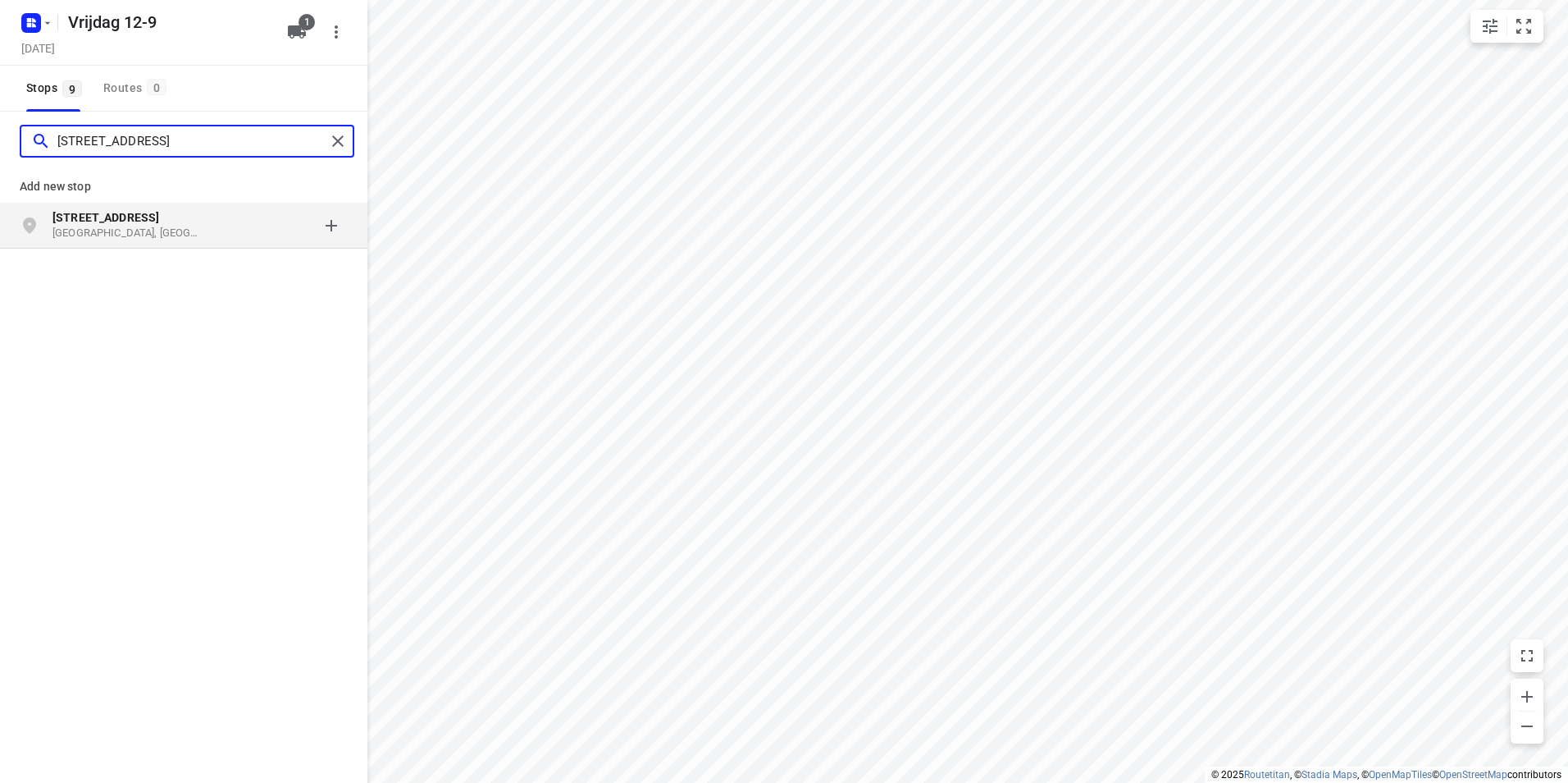
type input "[STREET_ADDRESS]"
click at [186, 225] on p "[GEOGRAPHIC_DATA], [GEOGRAPHIC_DATA]" at bounding box center [128, 233] width 151 height 16
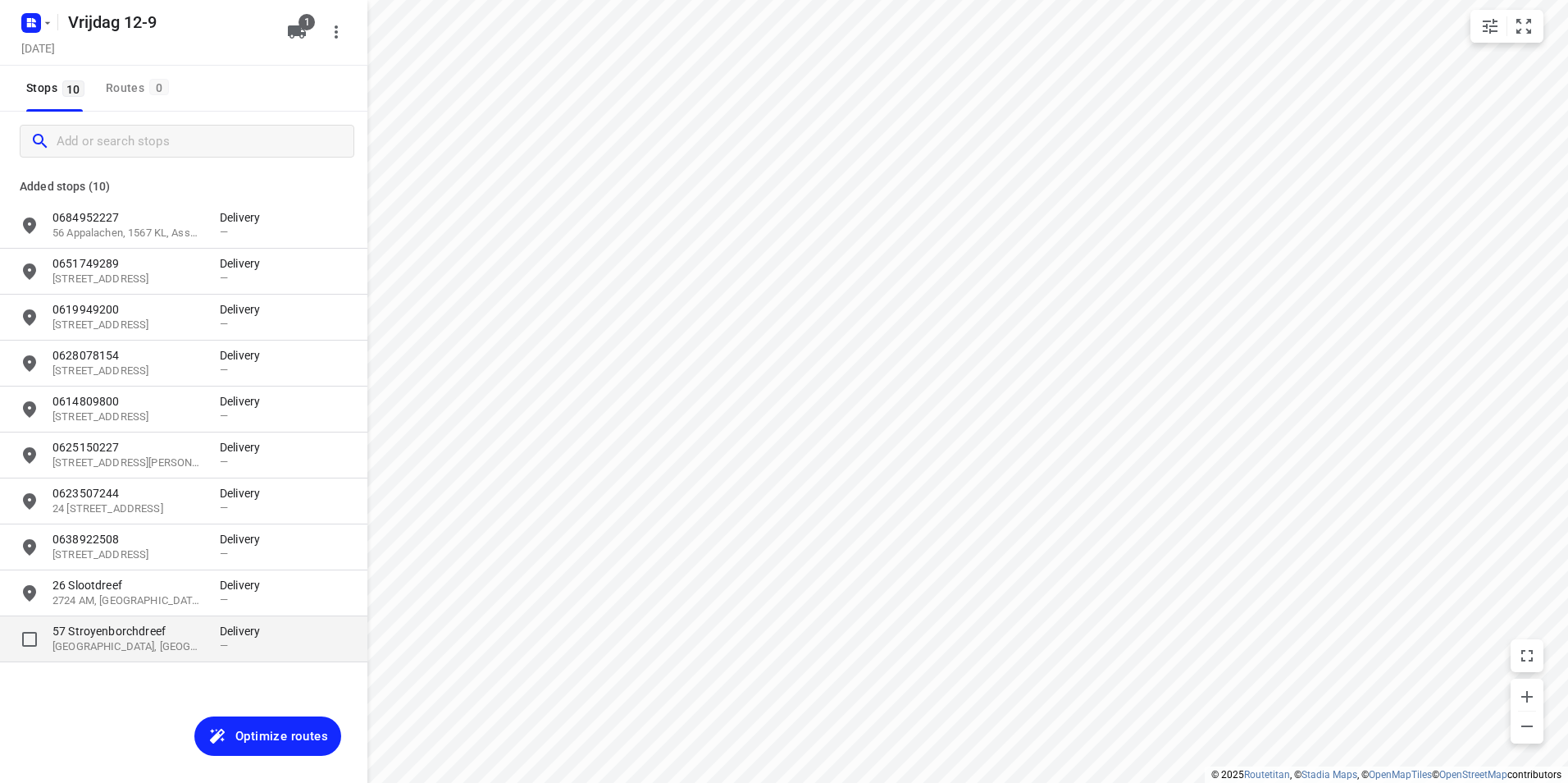
click at [204, 646] on div "[STREET_ADDRESS]" at bounding box center [136, 639] width 167 height 32
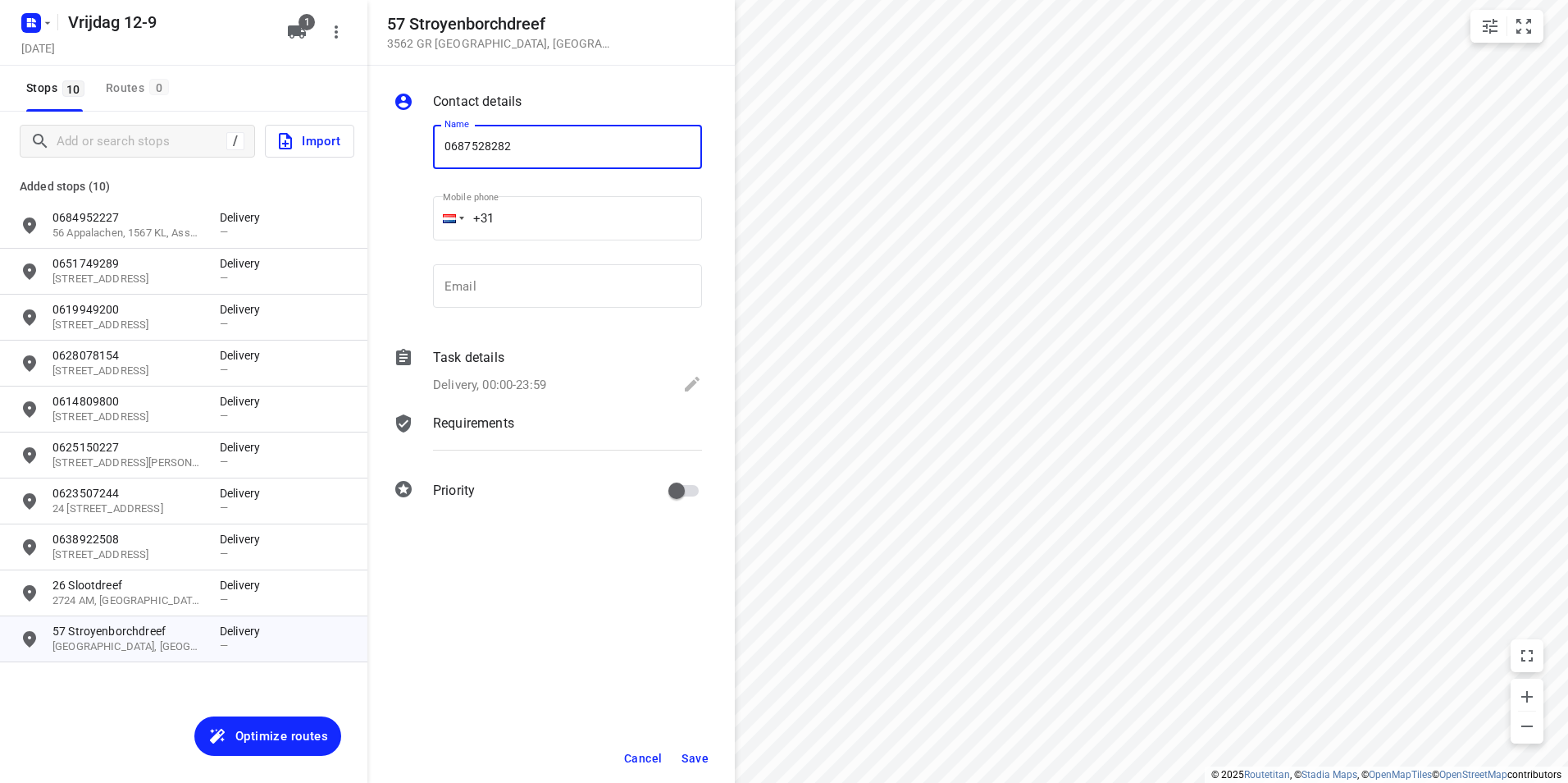
type input "0687528282"
click at [697, 758] on span "Save" at bounding box center [695, 758] width 27 height 13
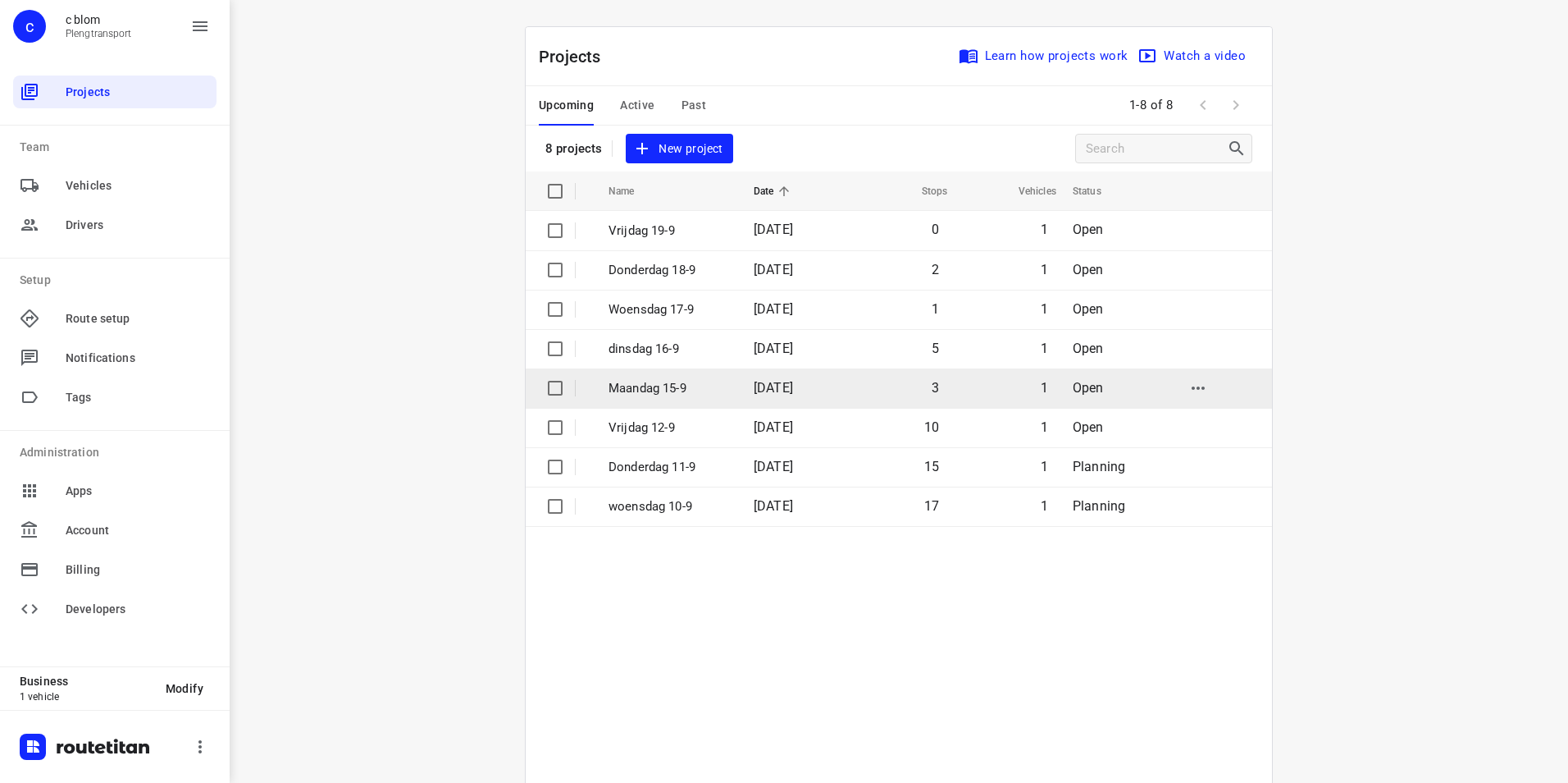
click at [696, 386] on p "Maandag 15-9" at bounding box center [668, 388] width 120 height 19
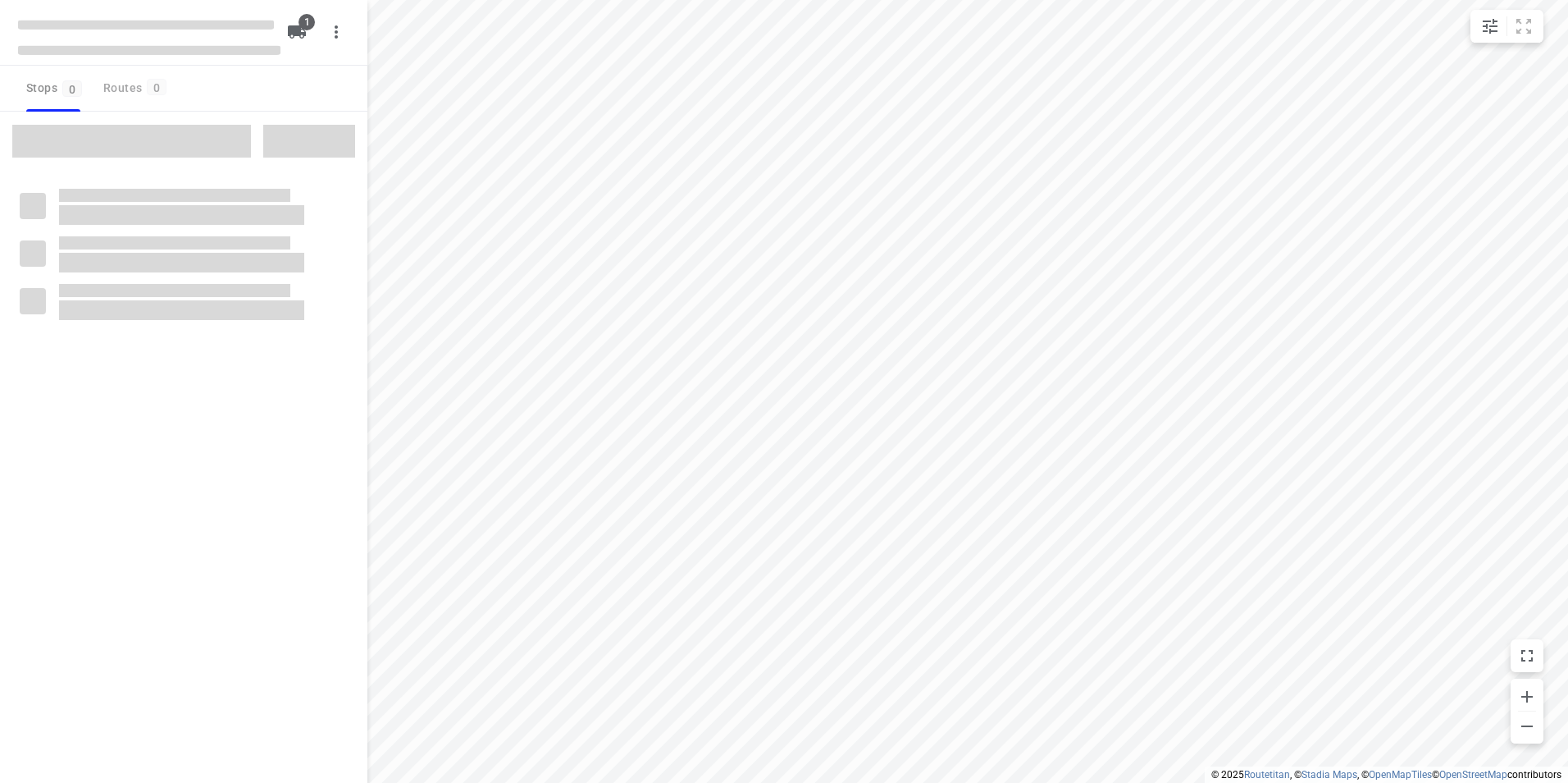
type input "distance"
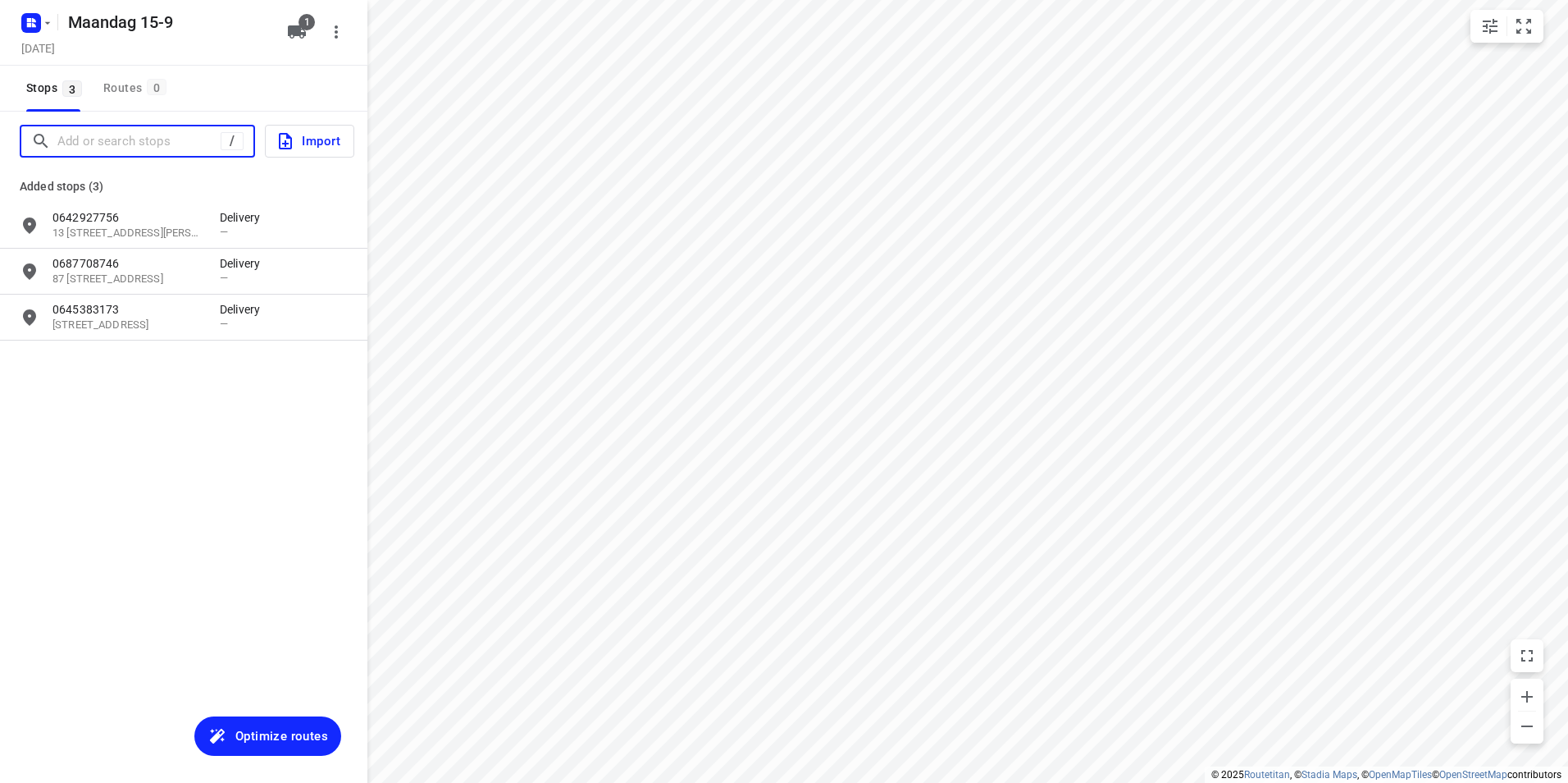
click at [132, 139] on input "Add or search stops" at bounding box center [139, 141] width 164 height 25
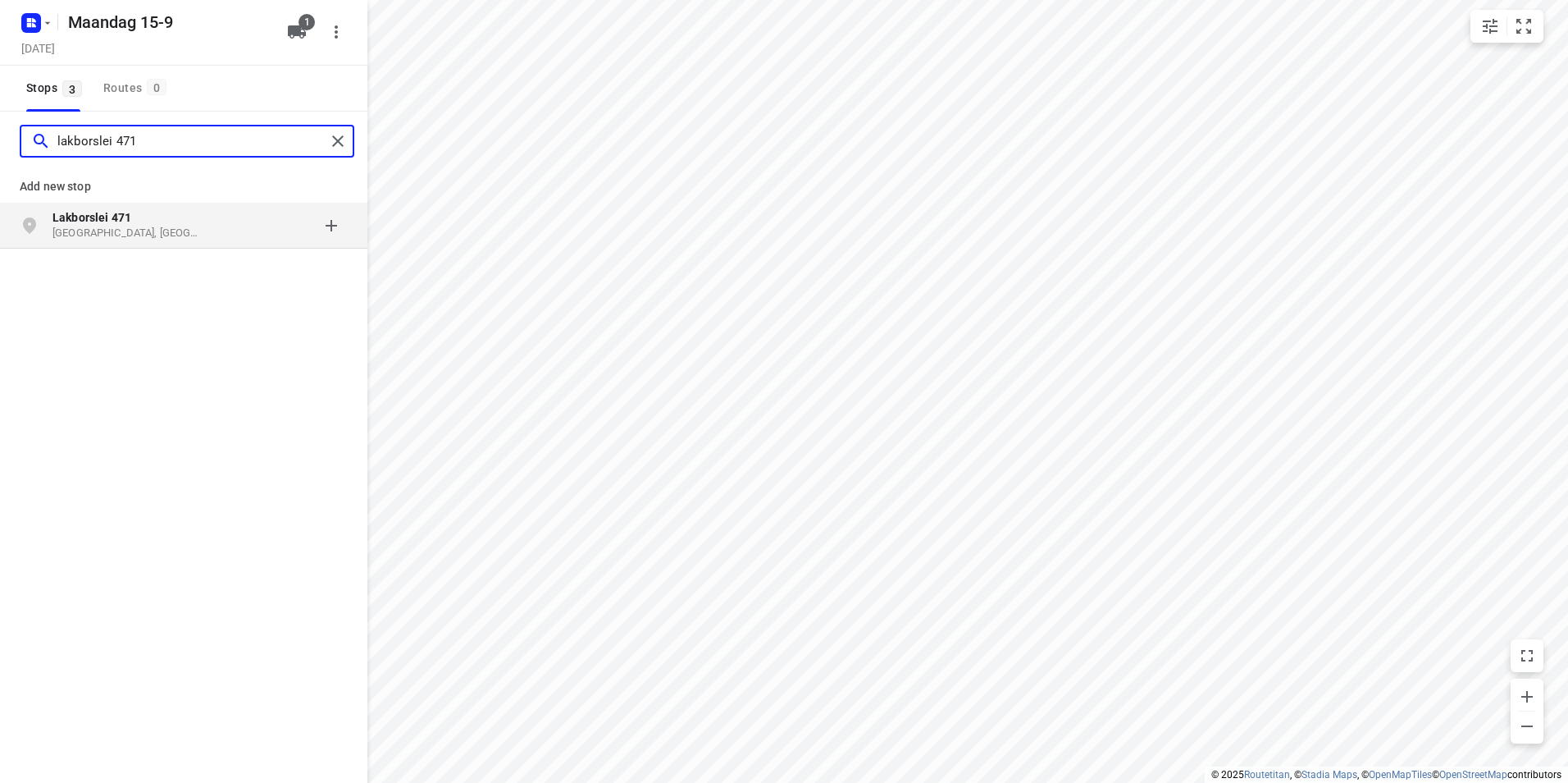
type input "lakborslei 471"
click at [191, 215] on p "Lakborslei 471" at bounding box center [128, 218] width 151 height 17
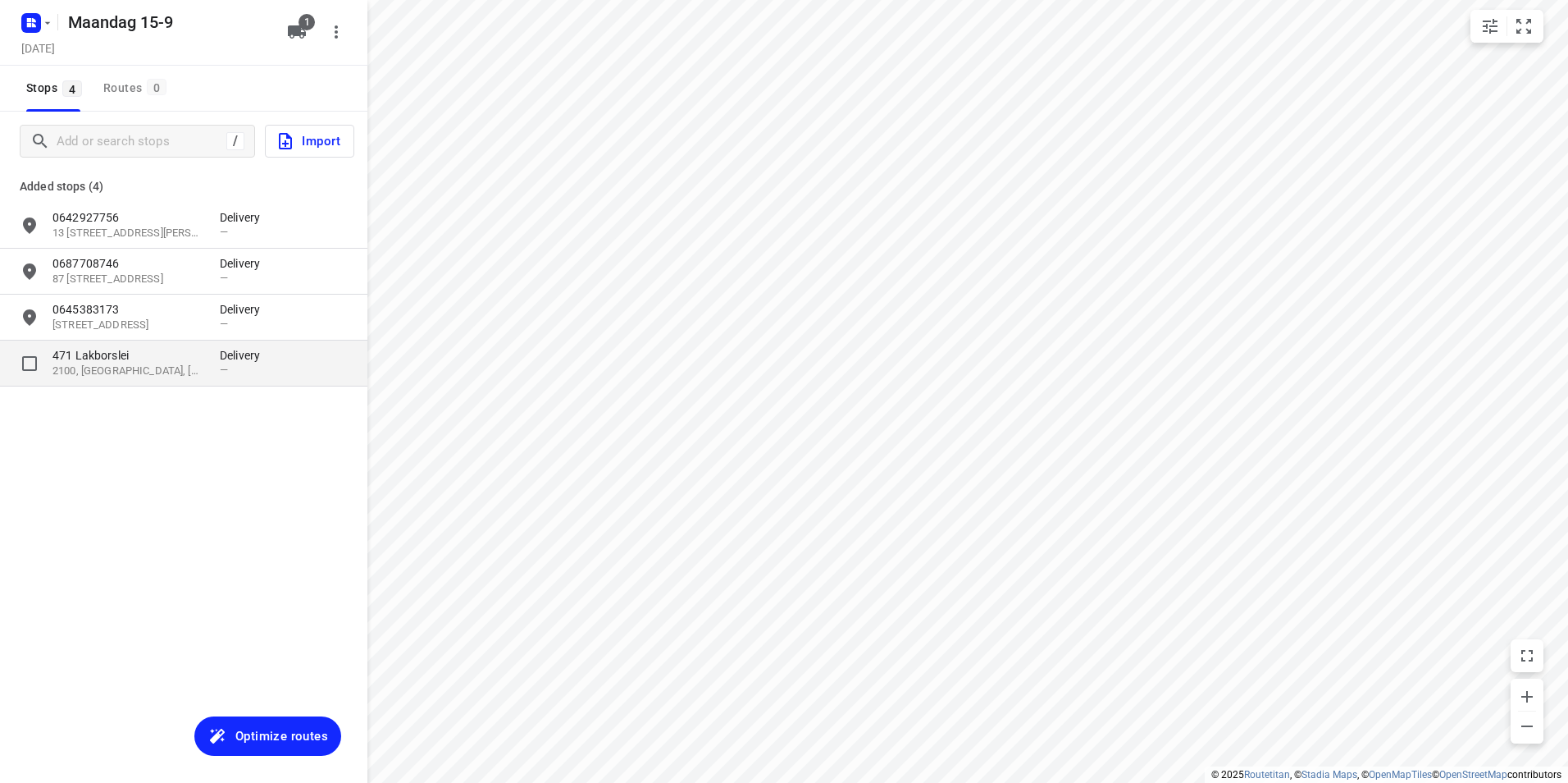
click at [204, 361] on p "471 Lakborslei" at bounding box center [136, 355] width 167 height 17
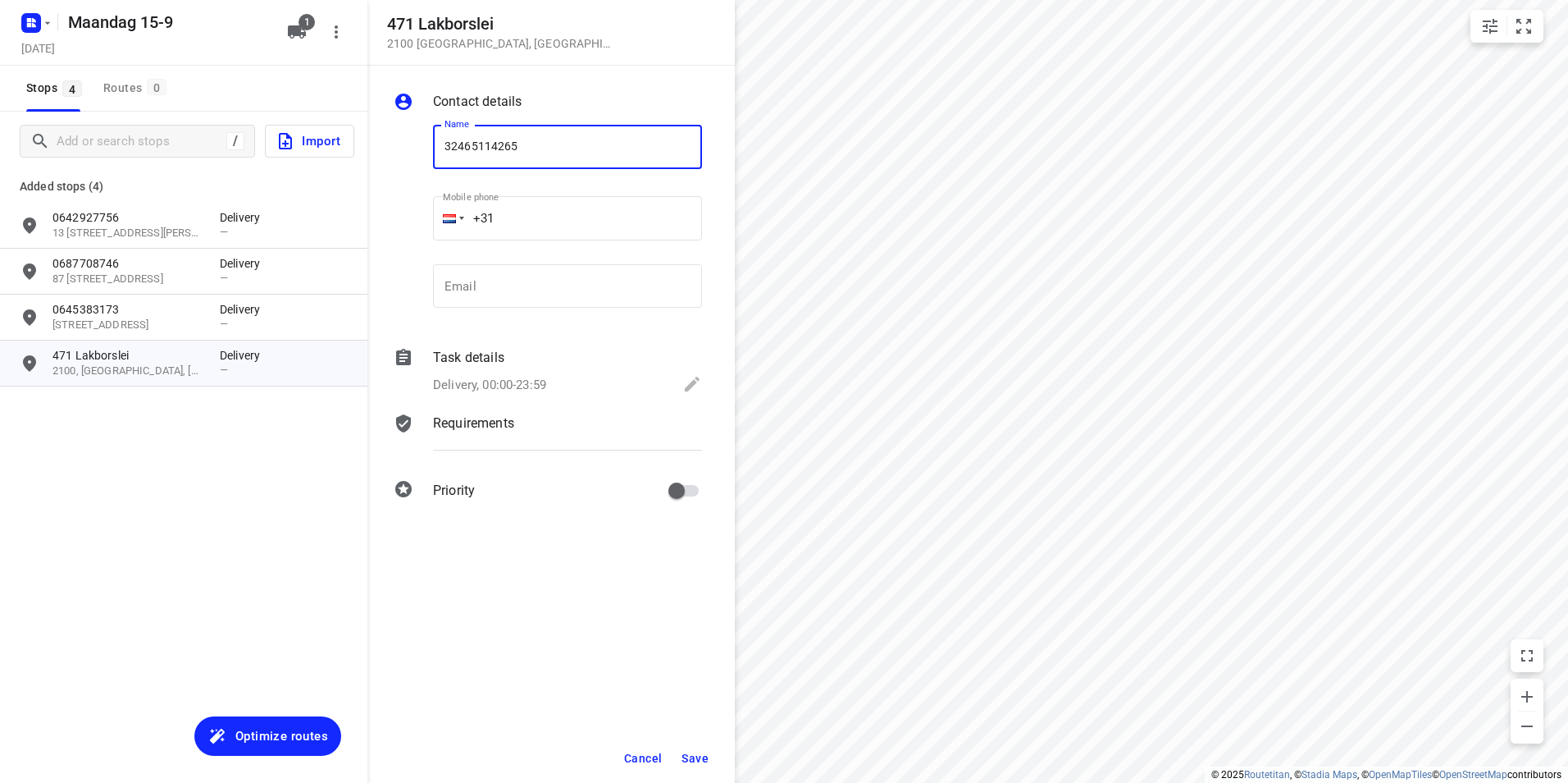
type input "32465114265"
click at [697, 758] on span "Save" at bounding box center [695, 758] width 27 height 13
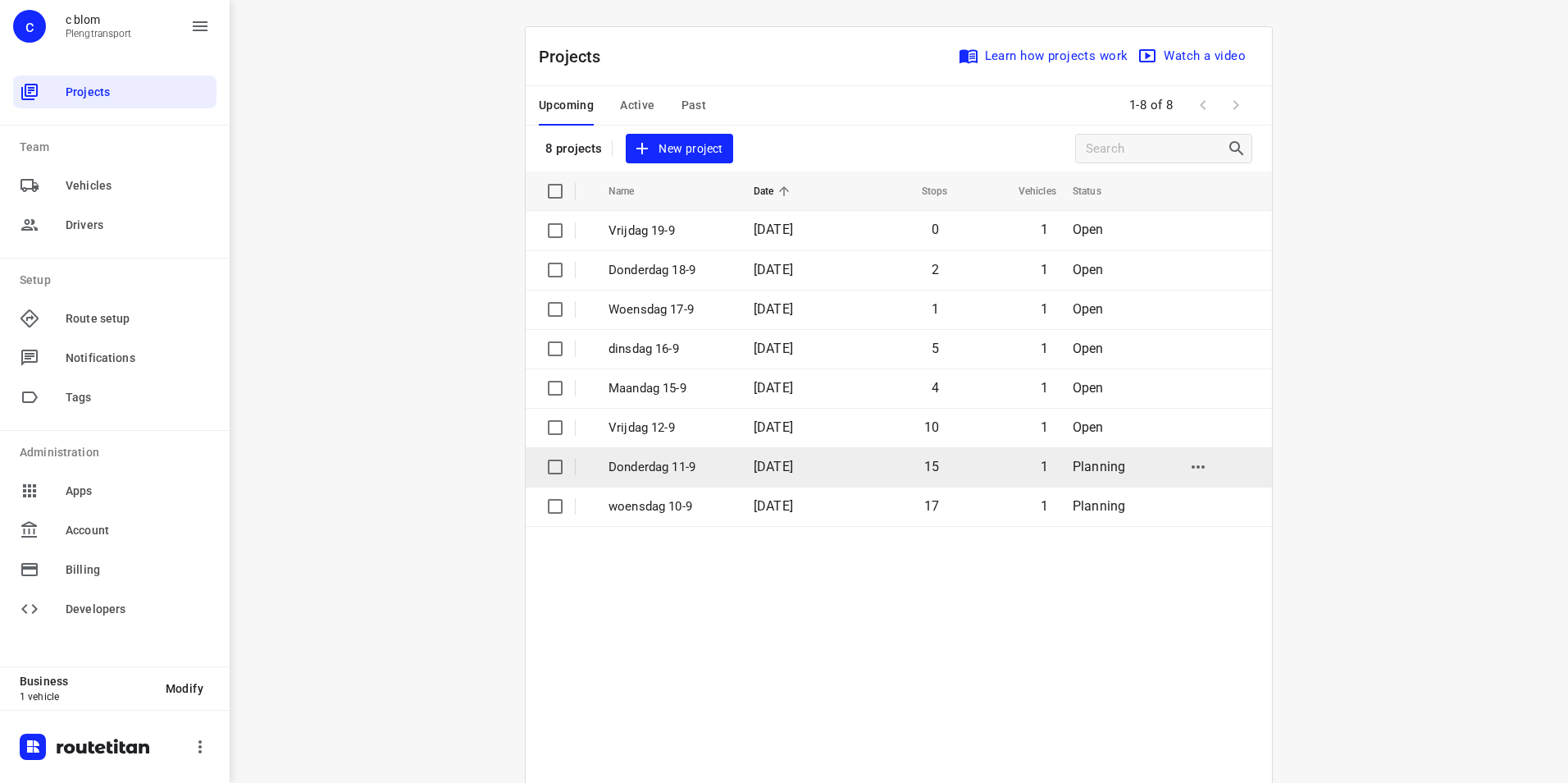
click at [918, 463] on td "15" at bounding box center [897, 466] width 105 height 39
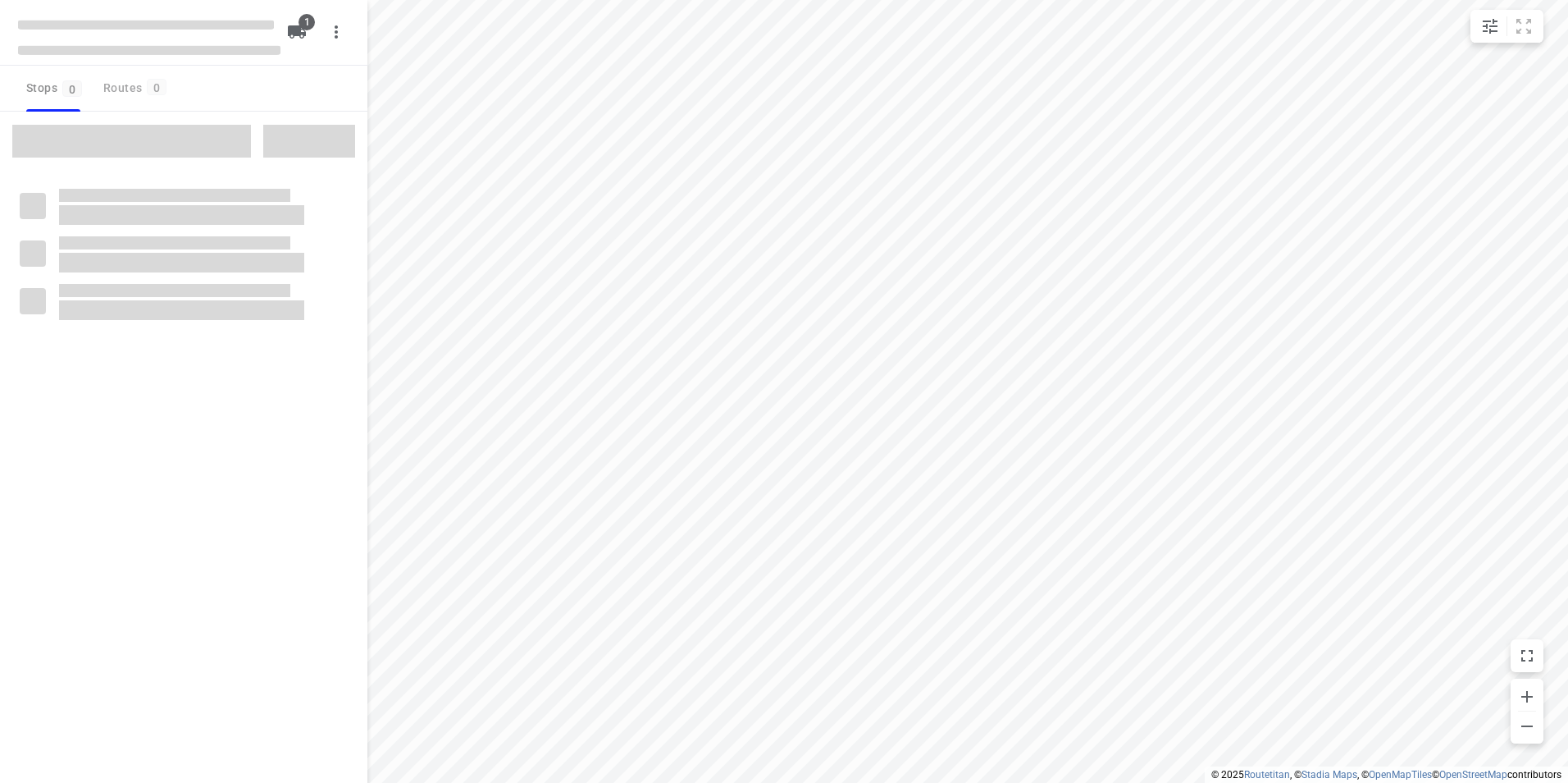
type input "distance"
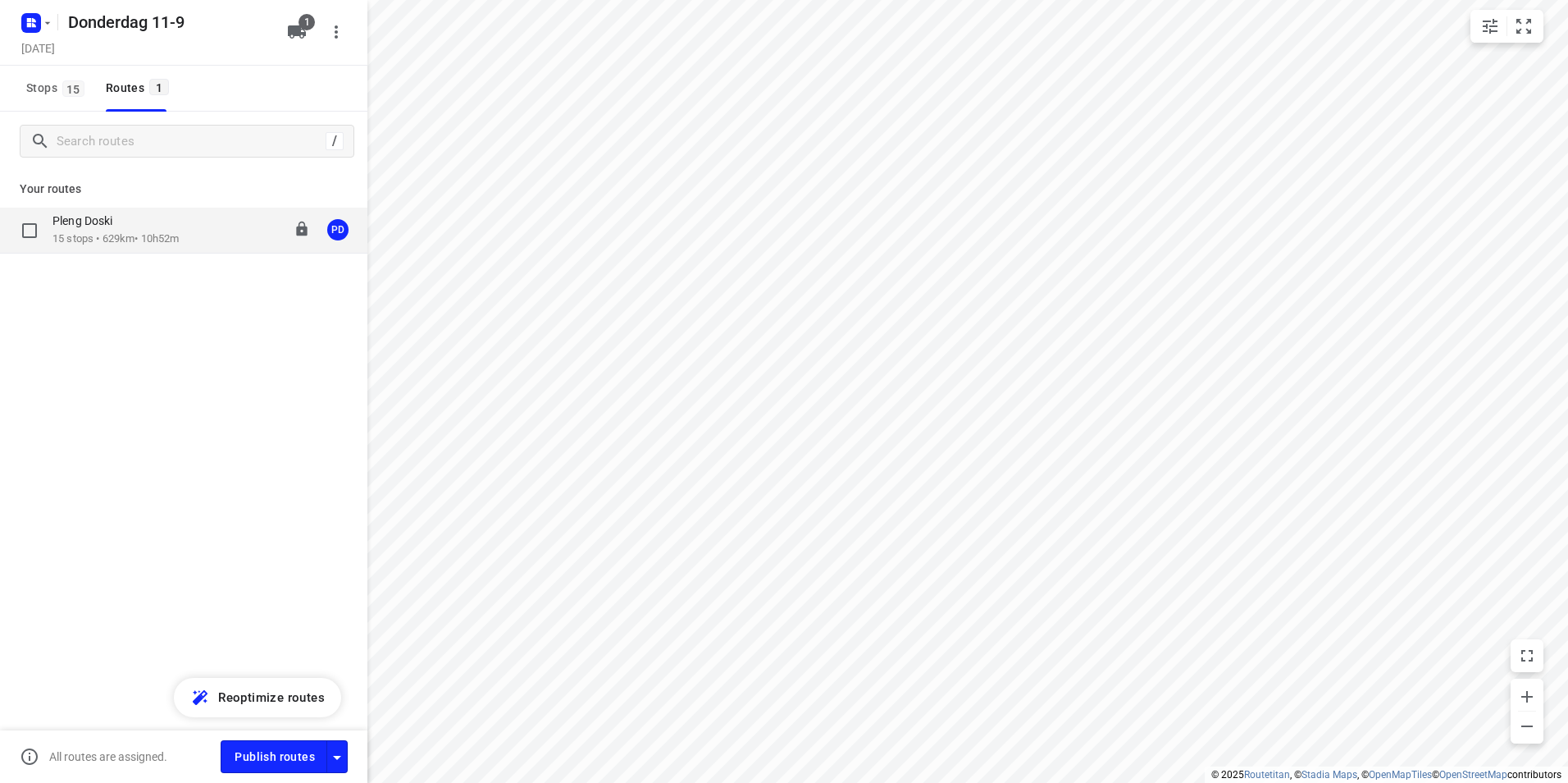
click at [142, 224] on div "Pleng Doski" at bounding box center [116, 222] width 126 height 18
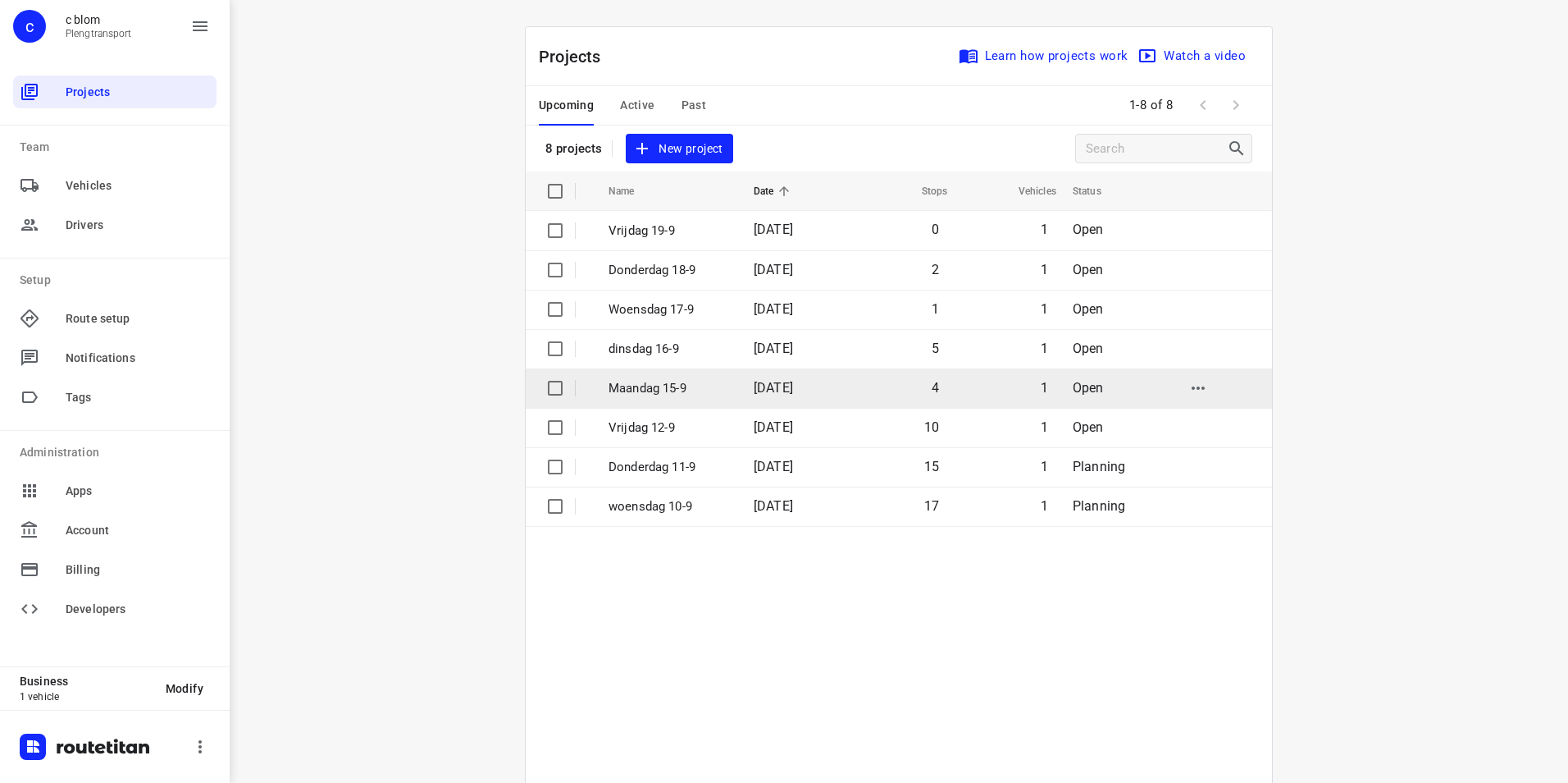
click at [648, 380] on p "Maandag 15-9" at bounding box center [668, 388] width 120 height 19
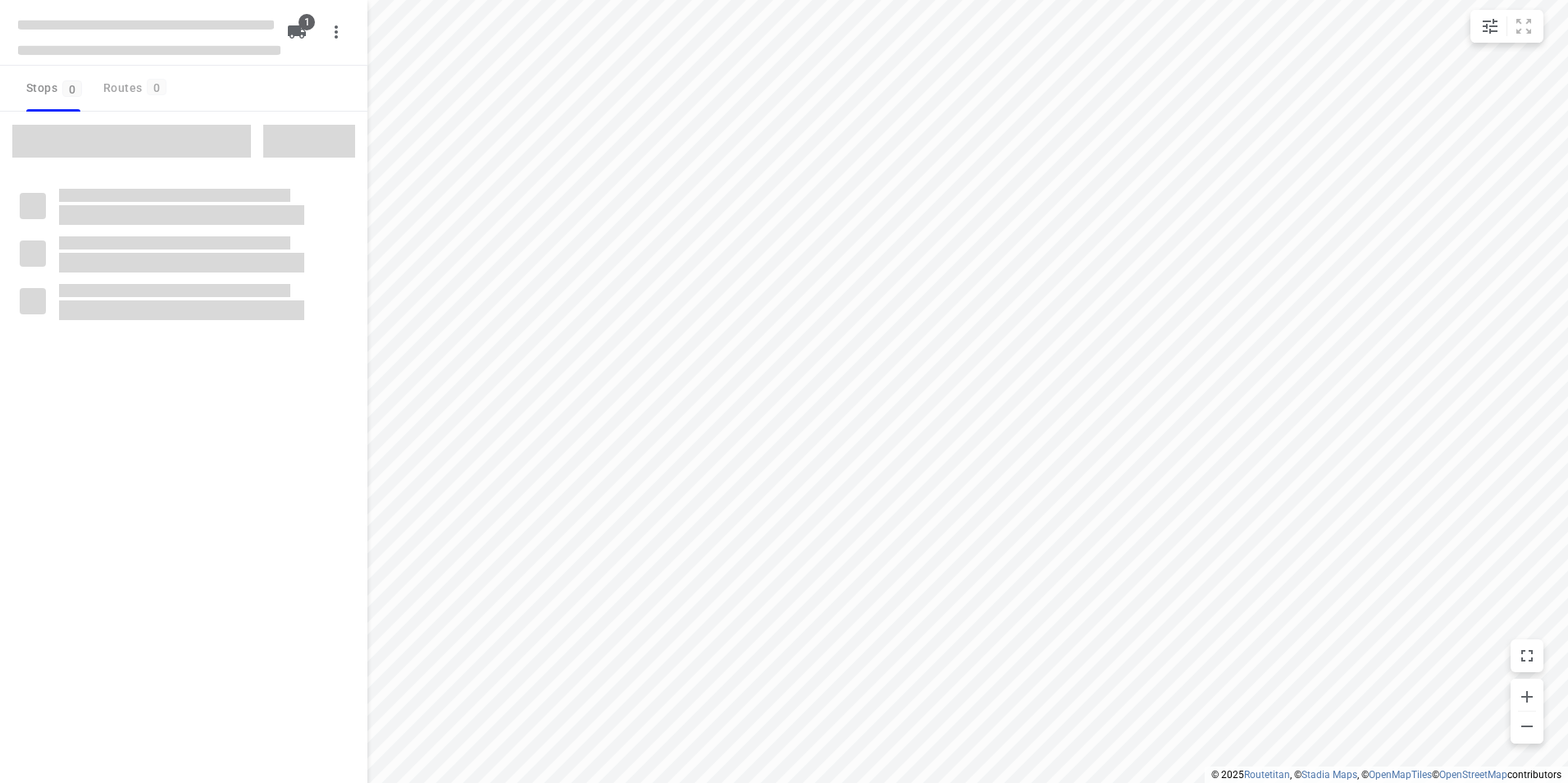
type input "distance"
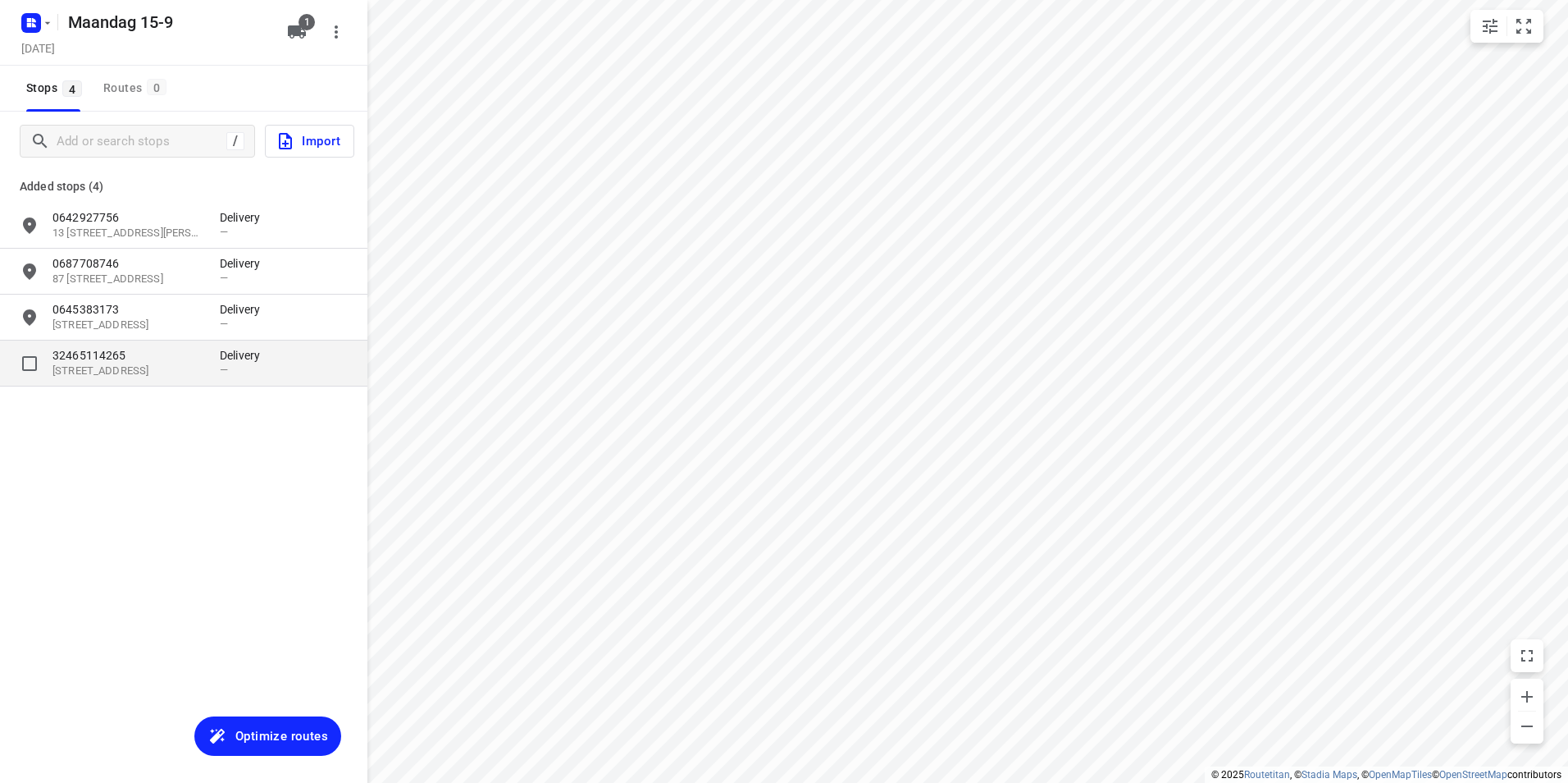
click at [187, 356] on p "32465114265" at bounding box center [128, 355] width 151 height 17
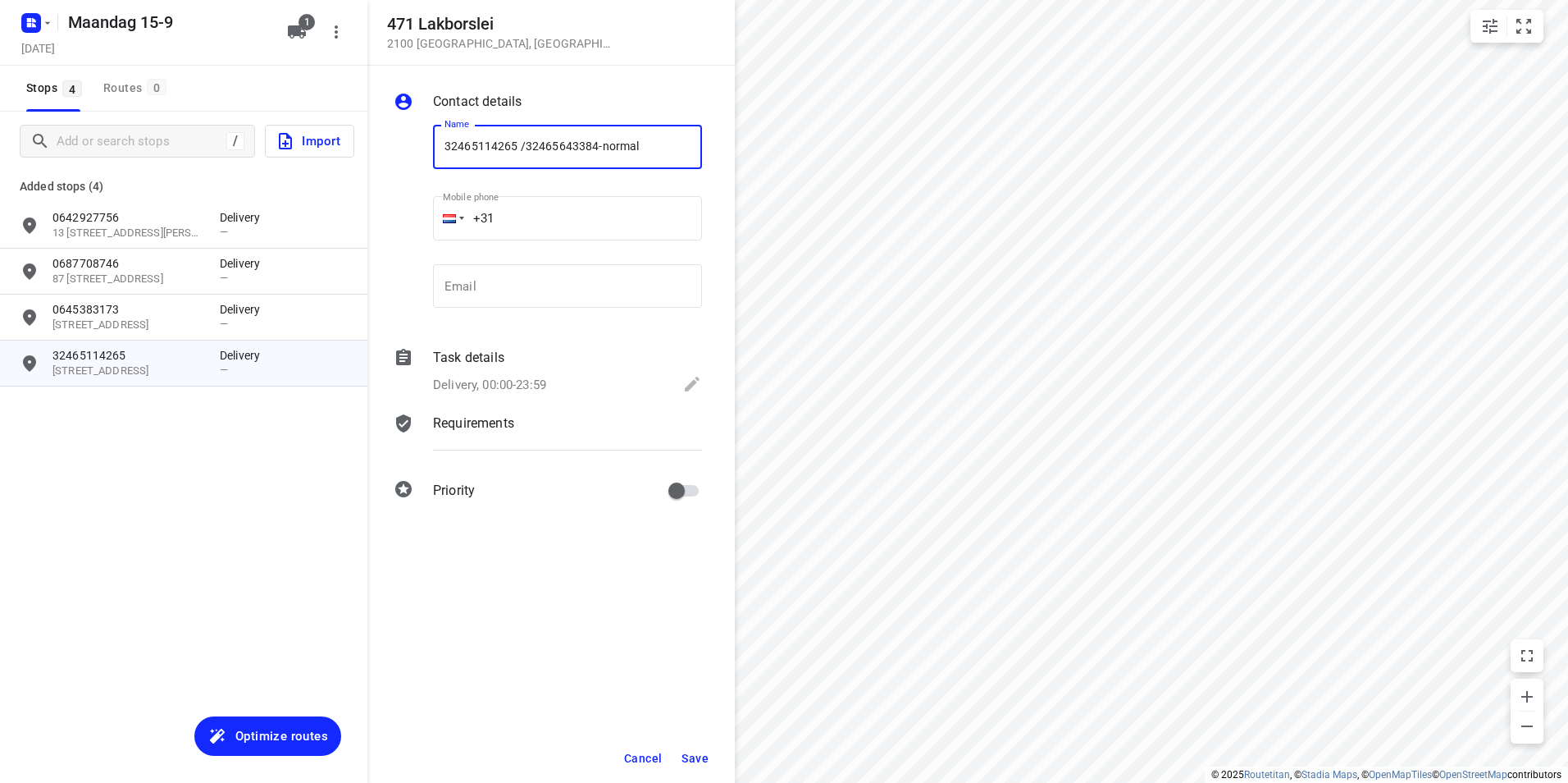
click at [514, 140] on input "32465114265 /32465643384-normal" at bounding box center [567, 146] width 269 height 44
type input "32465114265-app /32465643384-normal"
click at [701, 754] on span "Save" at bounding box center [695, 758] width 27 height 13
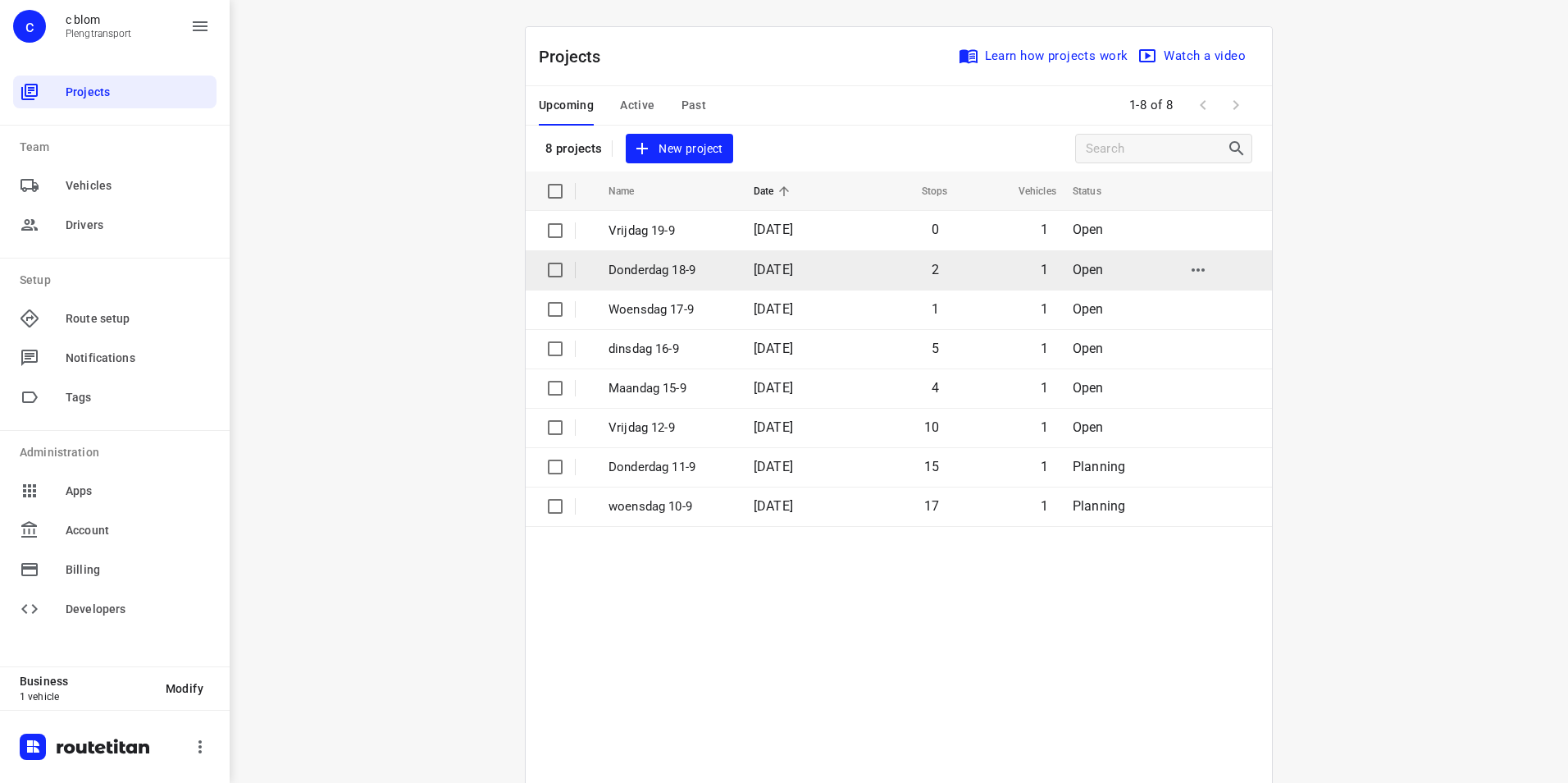
click at [754, 273] on span "[DATE]" at bounding box center [774, 269] width 39 height 16
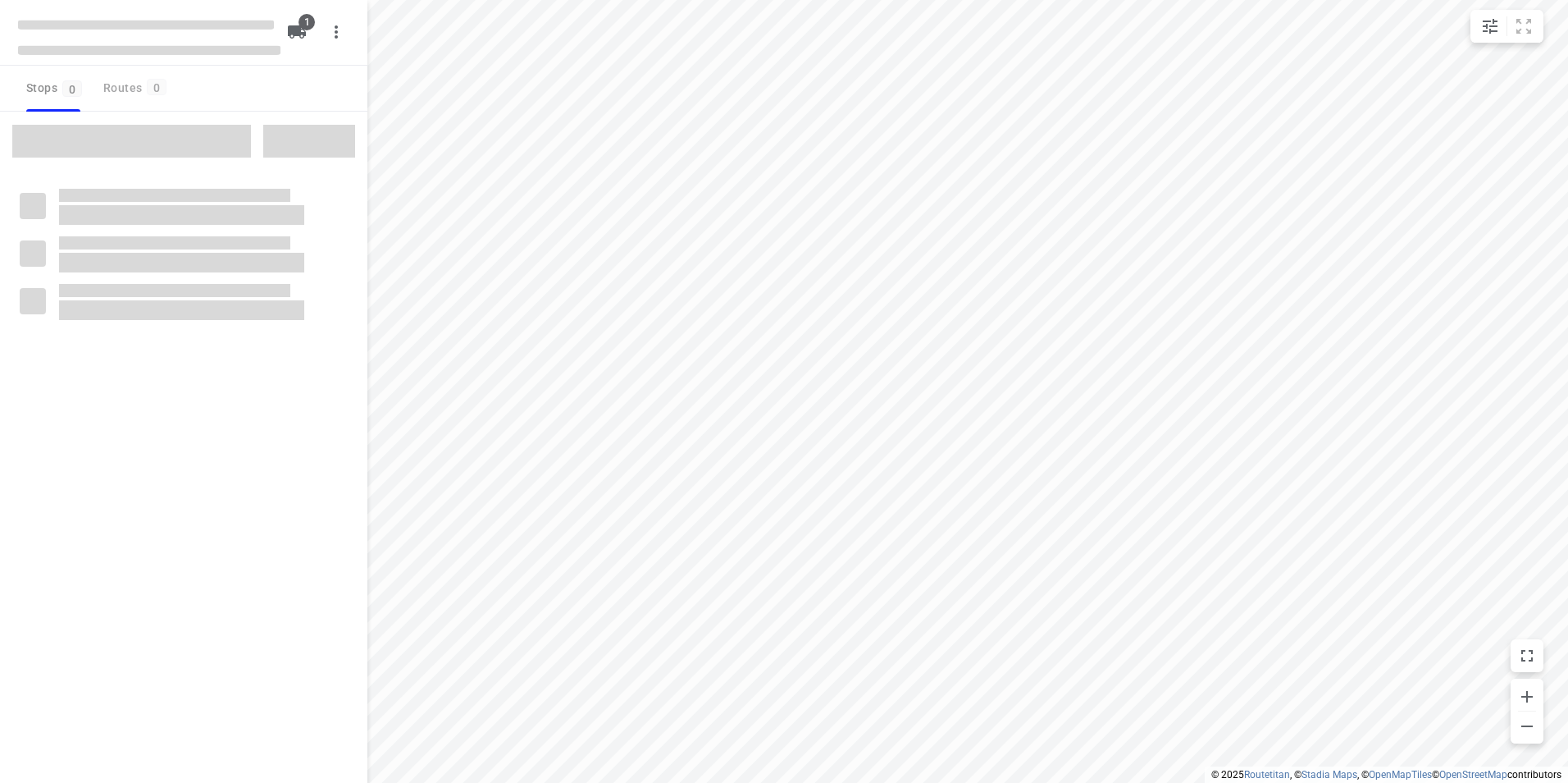
type input "distance"
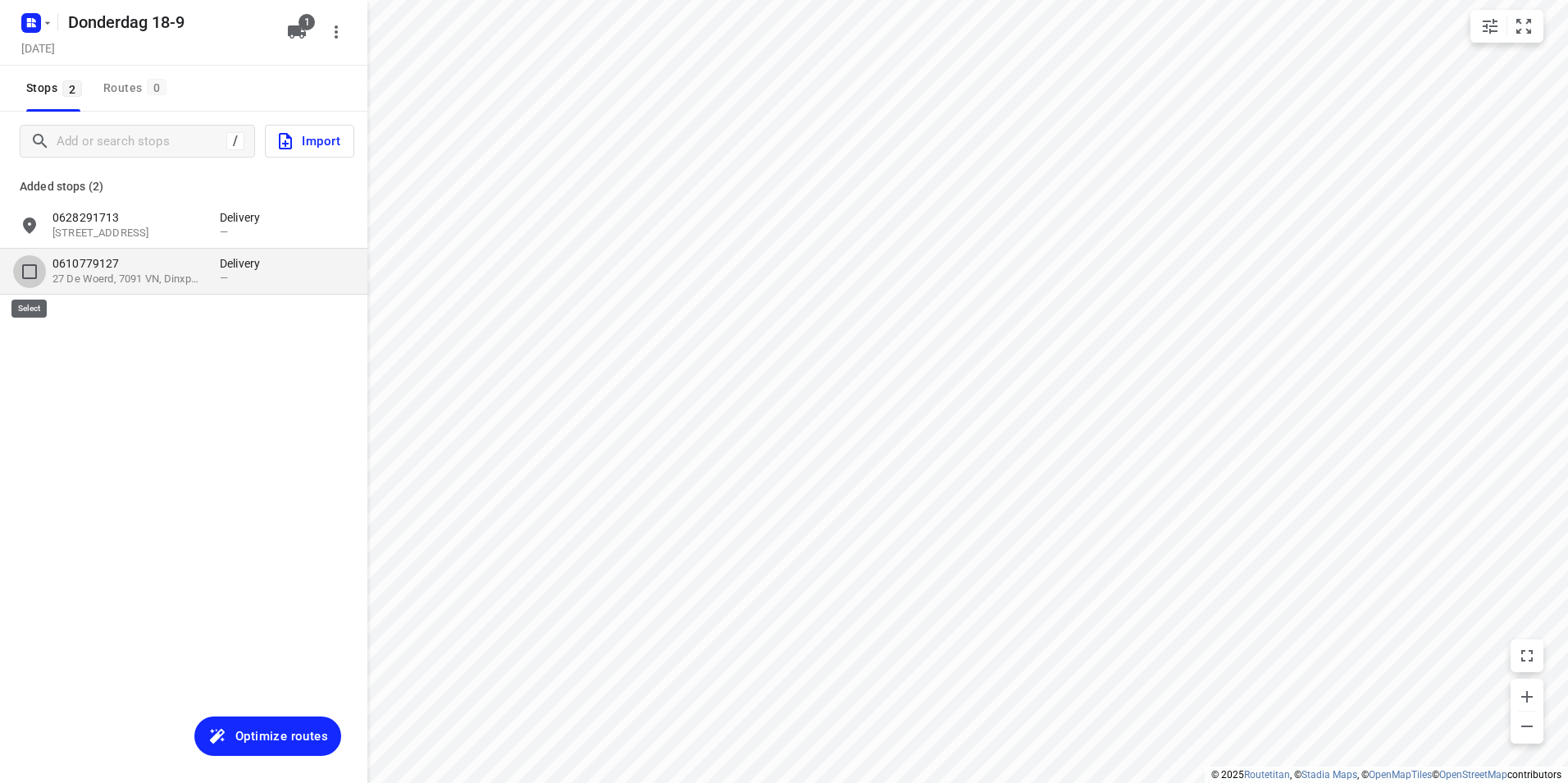
click at [26, 272] on input "grid" at bounding box center [28, 270] width 32 height 32
checkbox input "true"
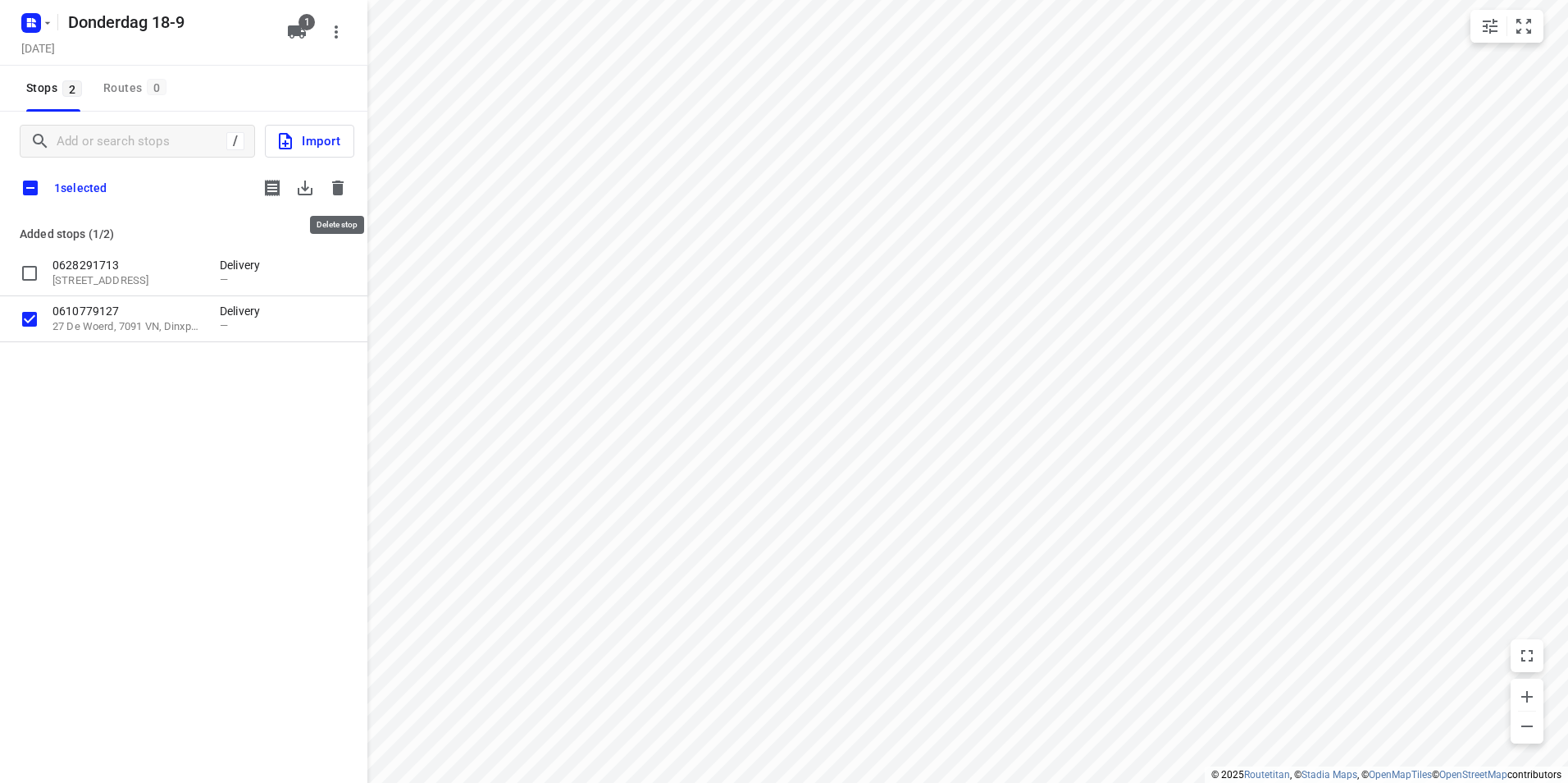
click at [338, 190] on icon "button" at bounding box center [338, 187] width 12 height 15
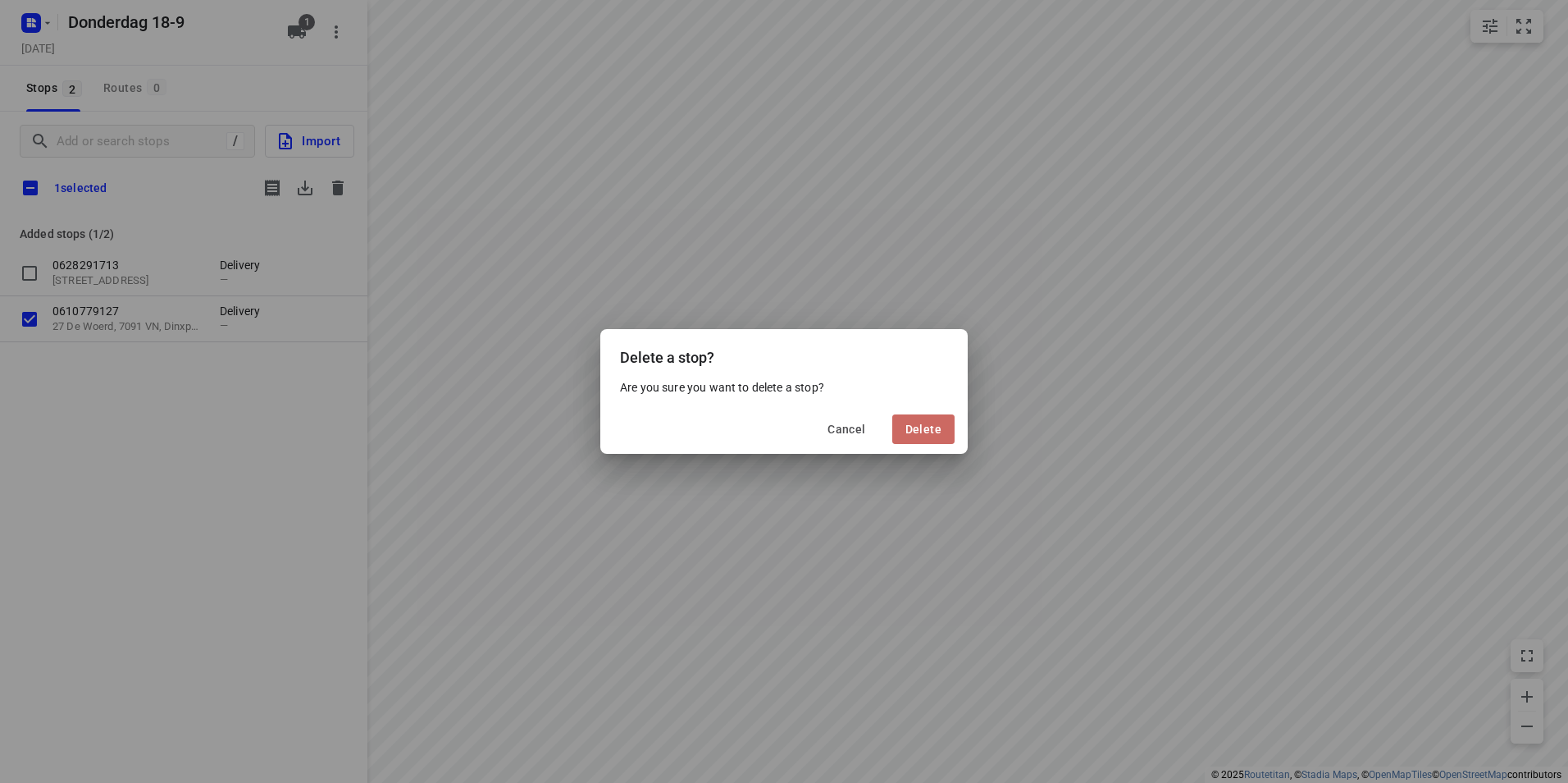
click at [922, 430] on span "Delete" at bounding box center [924, 428] width 36 height 13
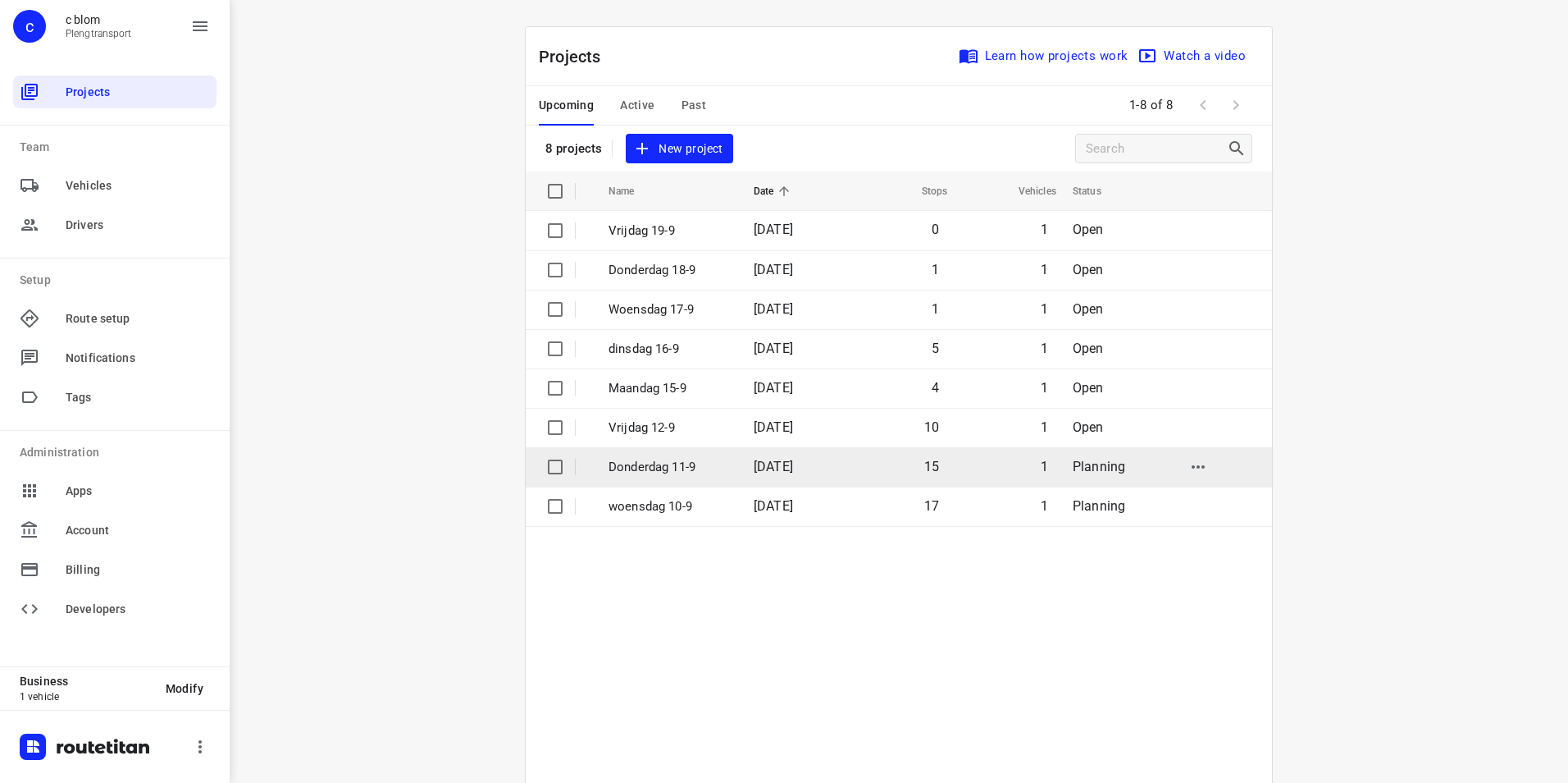
click at [710, 467] on p "Donderdag 11-9" at bounding box center [668, 466] width 120 height 19
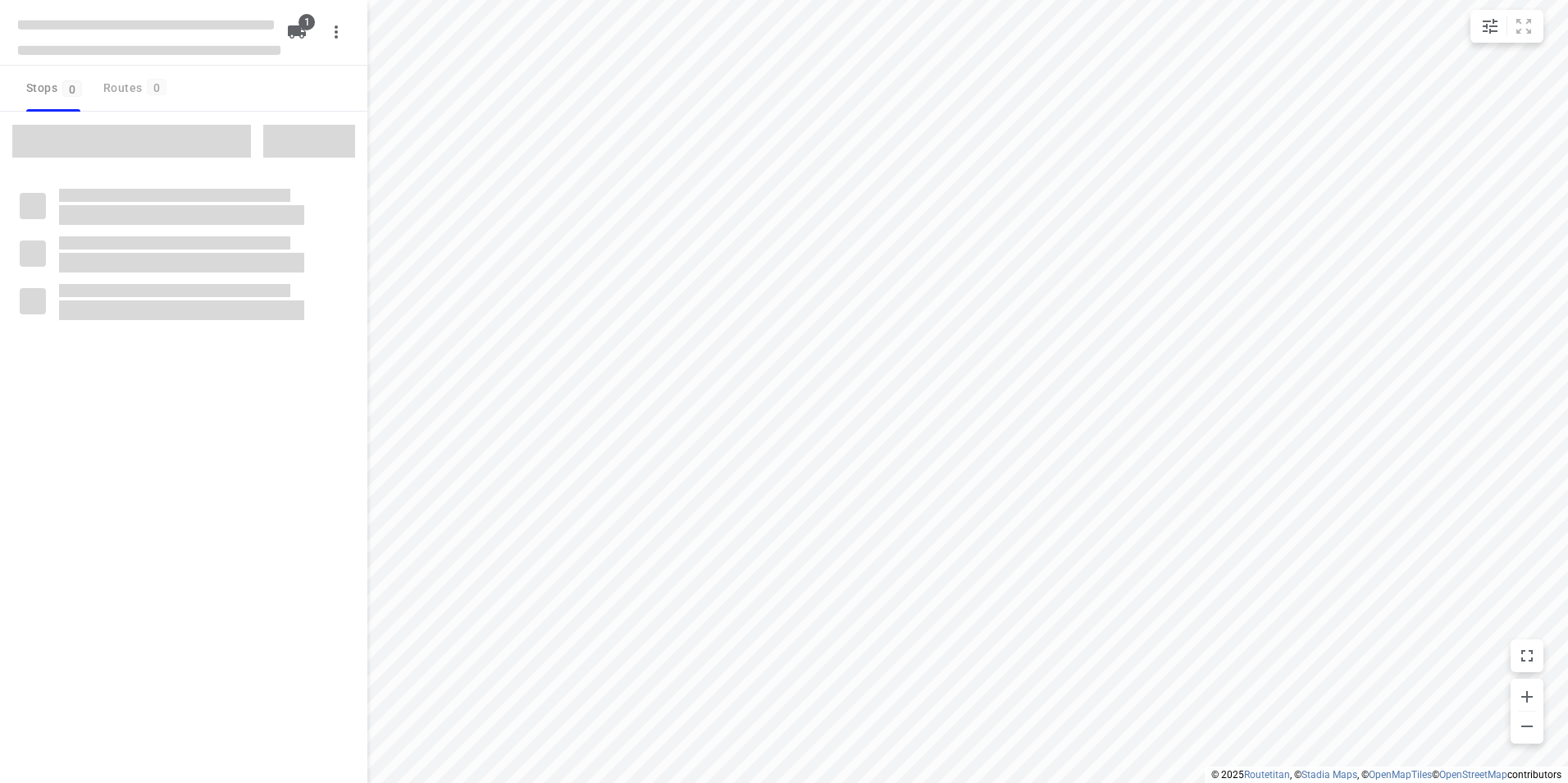
type input "distance"
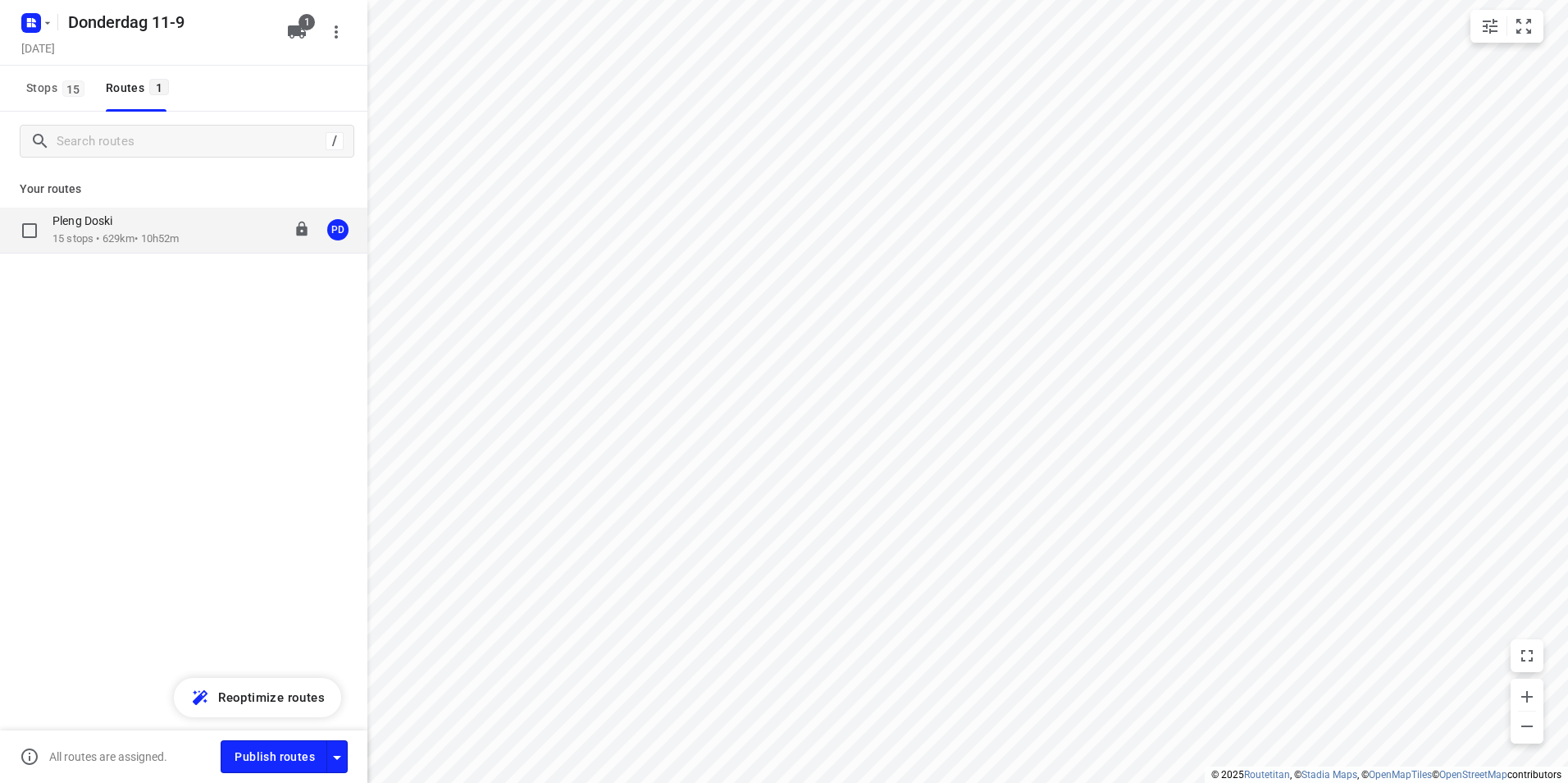
click at [169, 247] on div "Pleng Doski 15 stops • 629km • 10h52m 08:00-19:02 PD" at bounding box center [183, 230] width 367 height 46
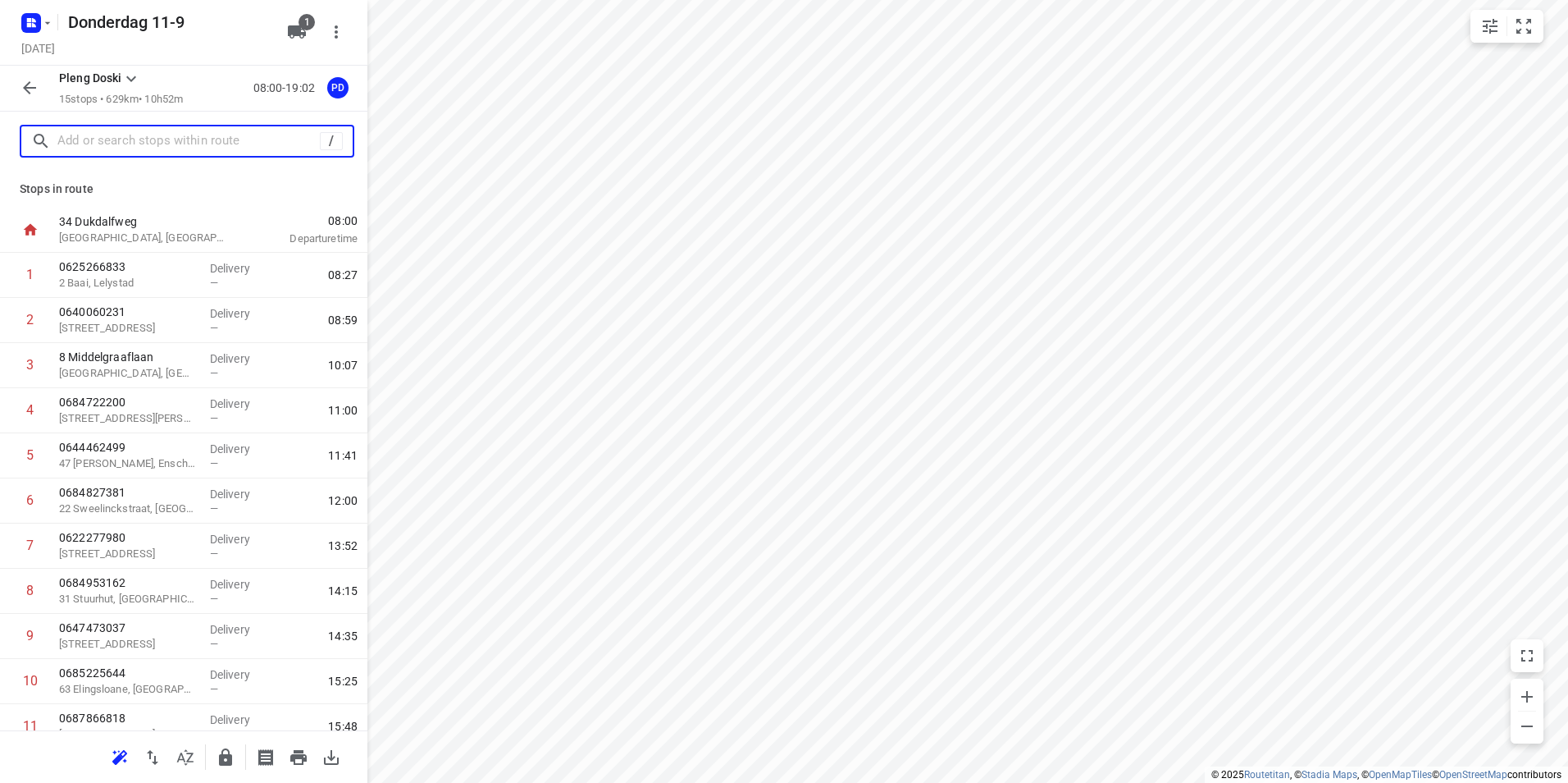
click at [176, 151] on input "text" at bounding box center [189, 141] width 262 height 25
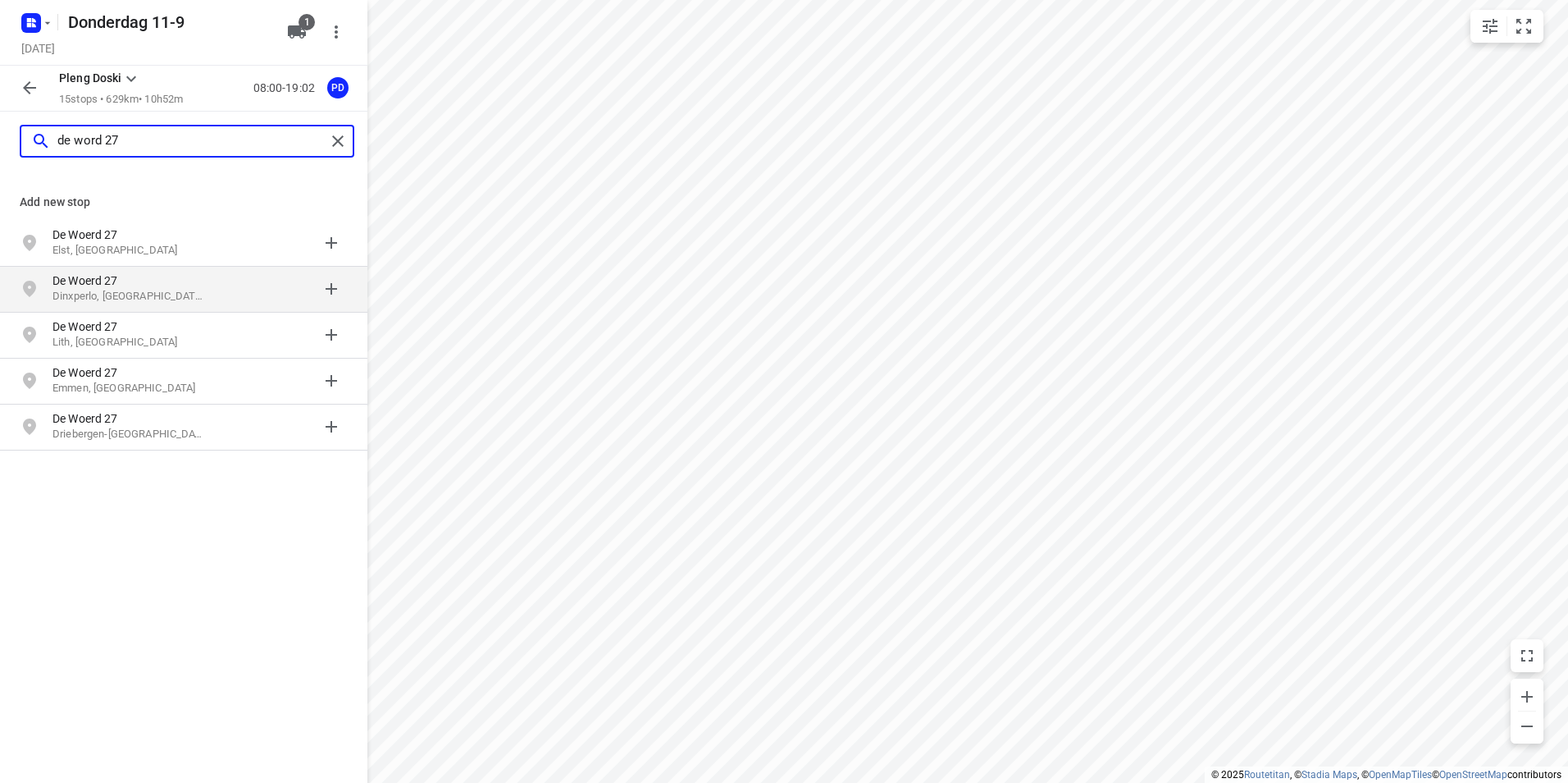
type input "de word 27"
click at [200, 294] on p "Dinxperlo, [GEOGRAPHIC_DATA]" at bounding box center [128, 297] width 151 height 16
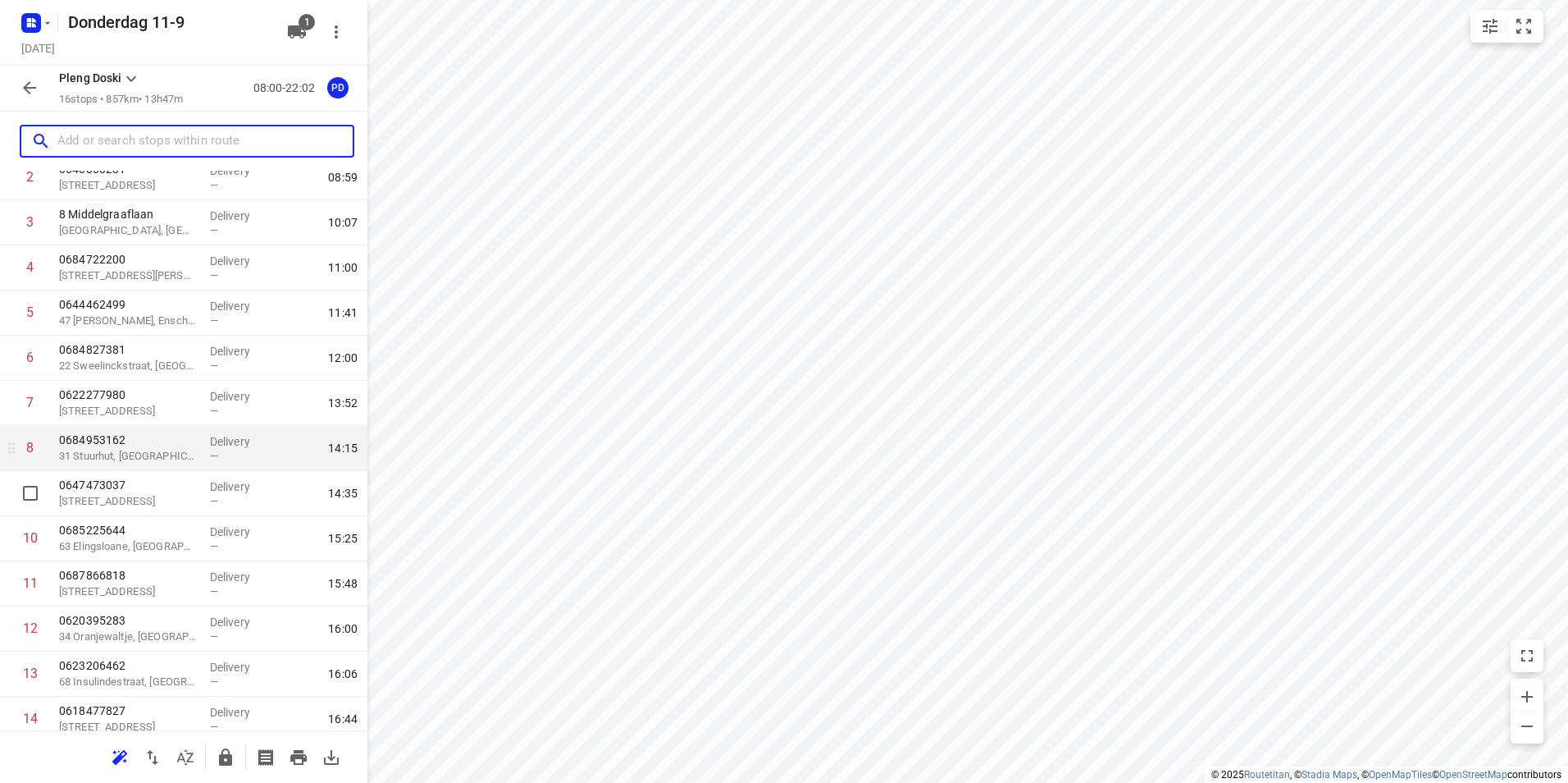
scroll to position [290, 0]
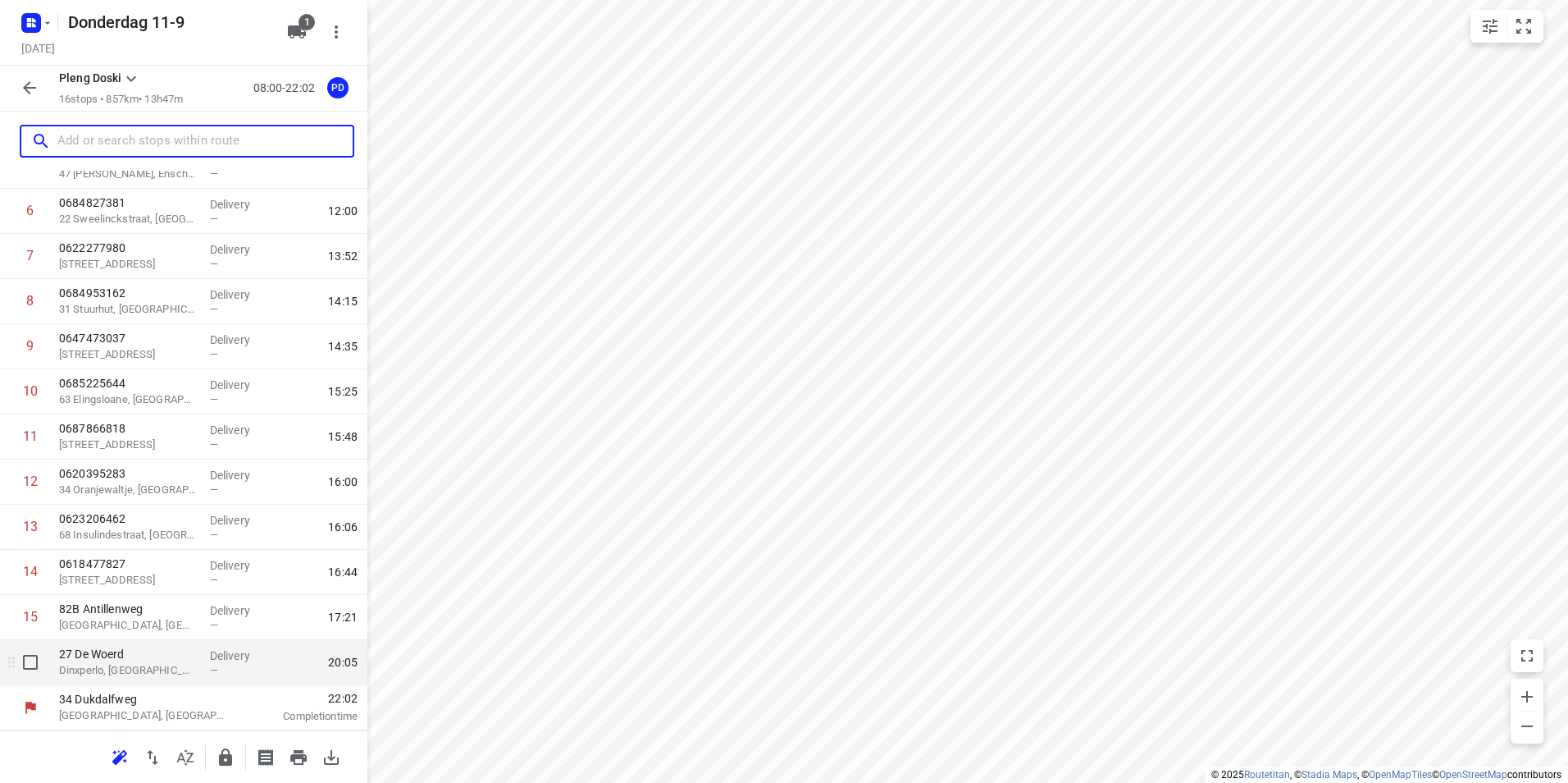
click at [124, 663] on p "Dinxperlo, [GEOGRAPHIC_DATA]" at bounding box center [127, 670] width 138 height 17
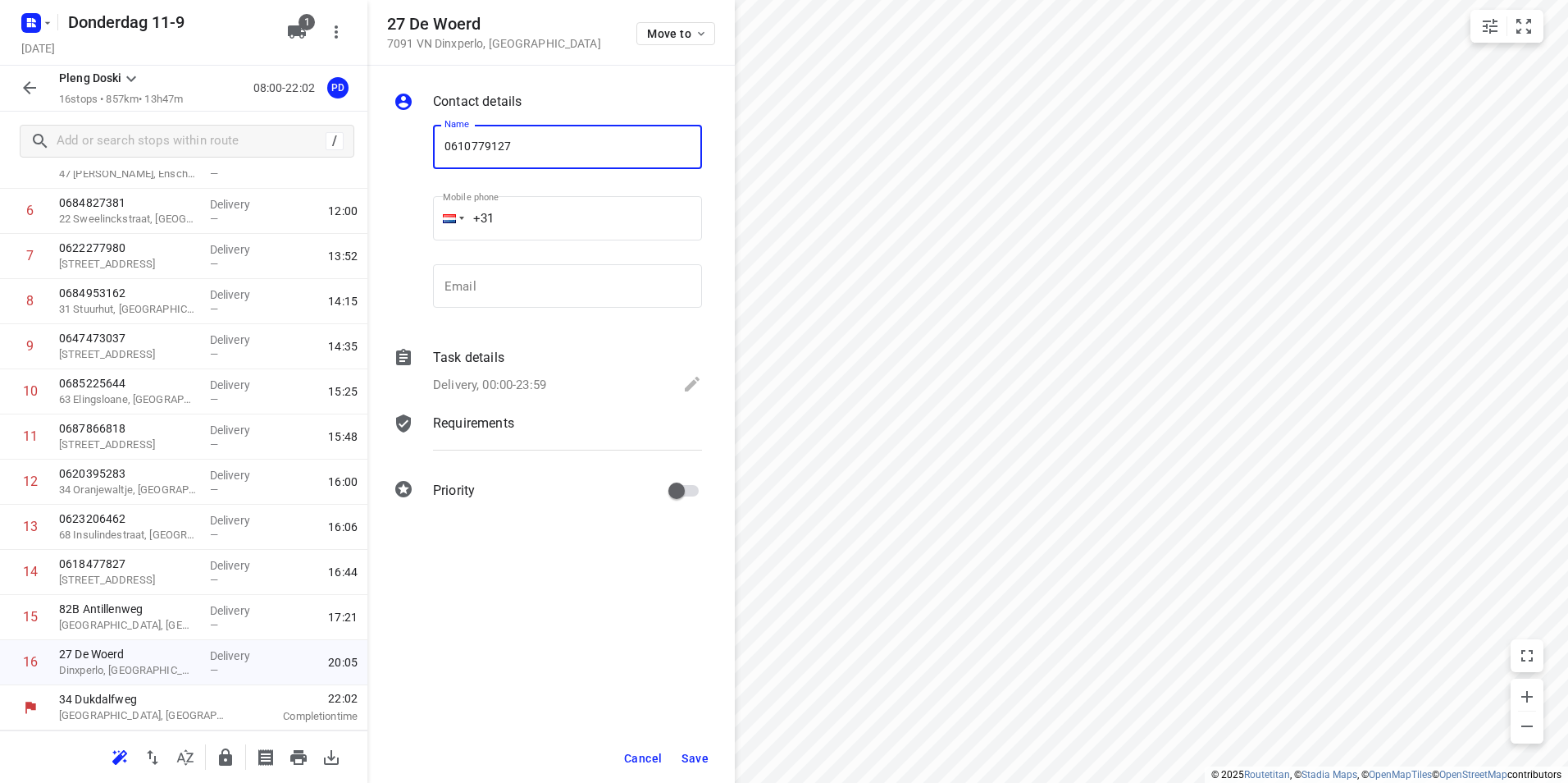
type input "0610779127"
click at [701, 753] on span "Save" at bounding box center [695, 758] width 27 height 13
